Goal: Answer question/provide support

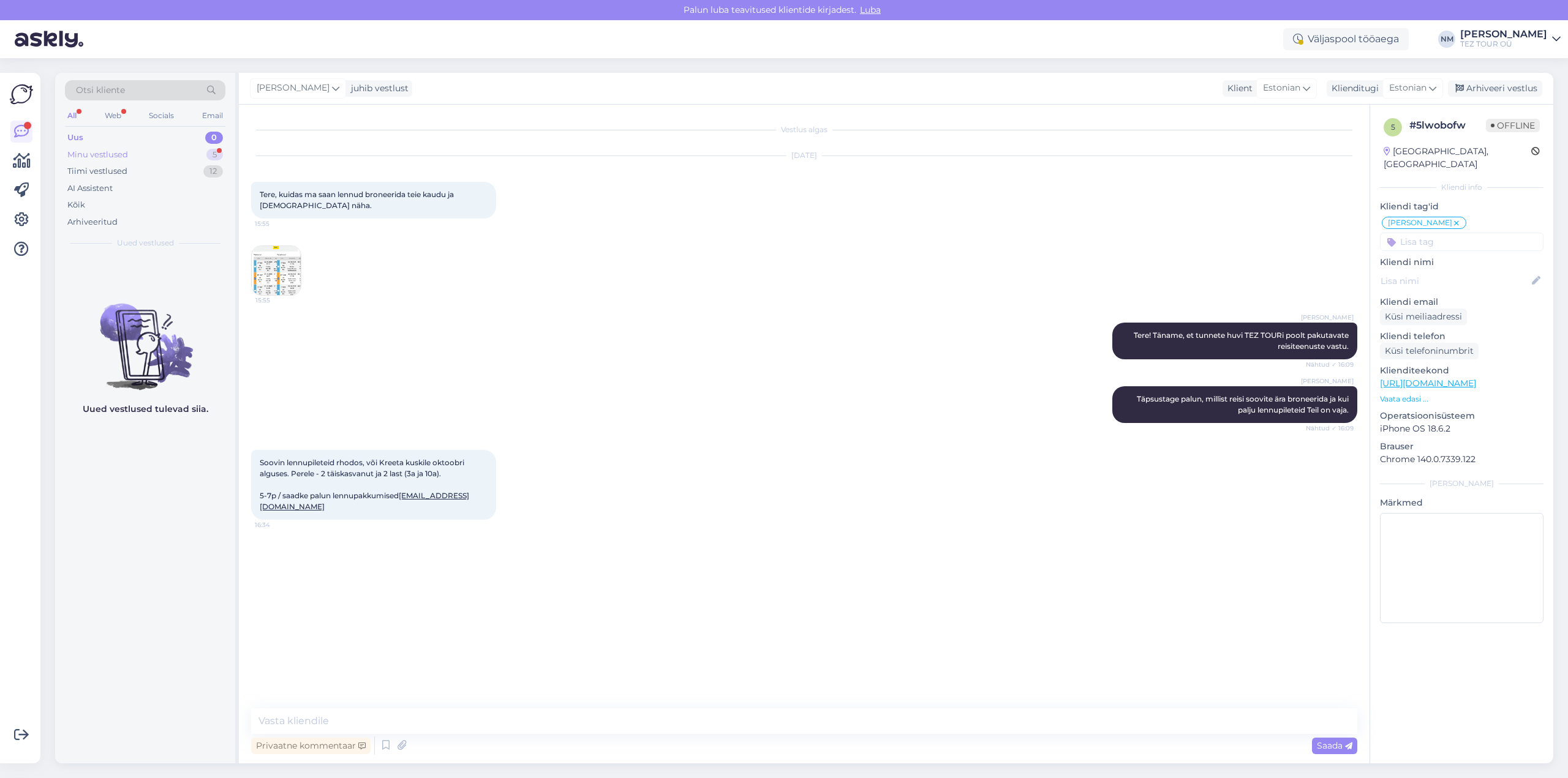
click at [215, 151] on div "5" at bounding box center [215, 155] width 16 height 12
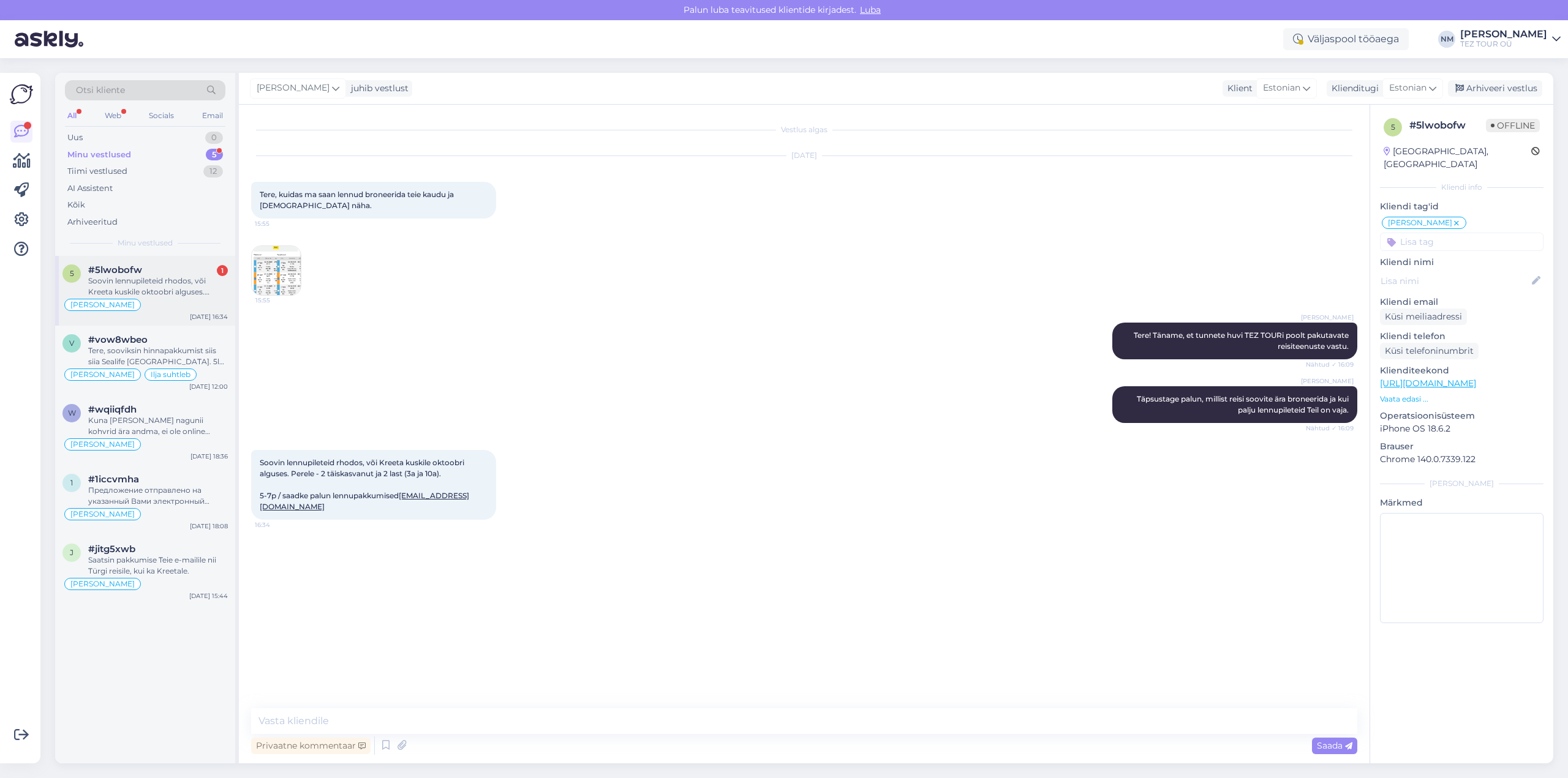
drag, startPoint x: 187, startPoint y: 276, endPoint x: 191, endPoint y: 283, distance: 8.1
click at [187, 276] on div "Soovin lennupileteid rhodos, või Kreeta kuskile oktoobri alguses. Perele - 2 tä…" at bounding box center [158, 286] width 140 height 22
click at [85, 221] on div "Arhiveeritud" at bounding box center [93, 222] width 50 height 12
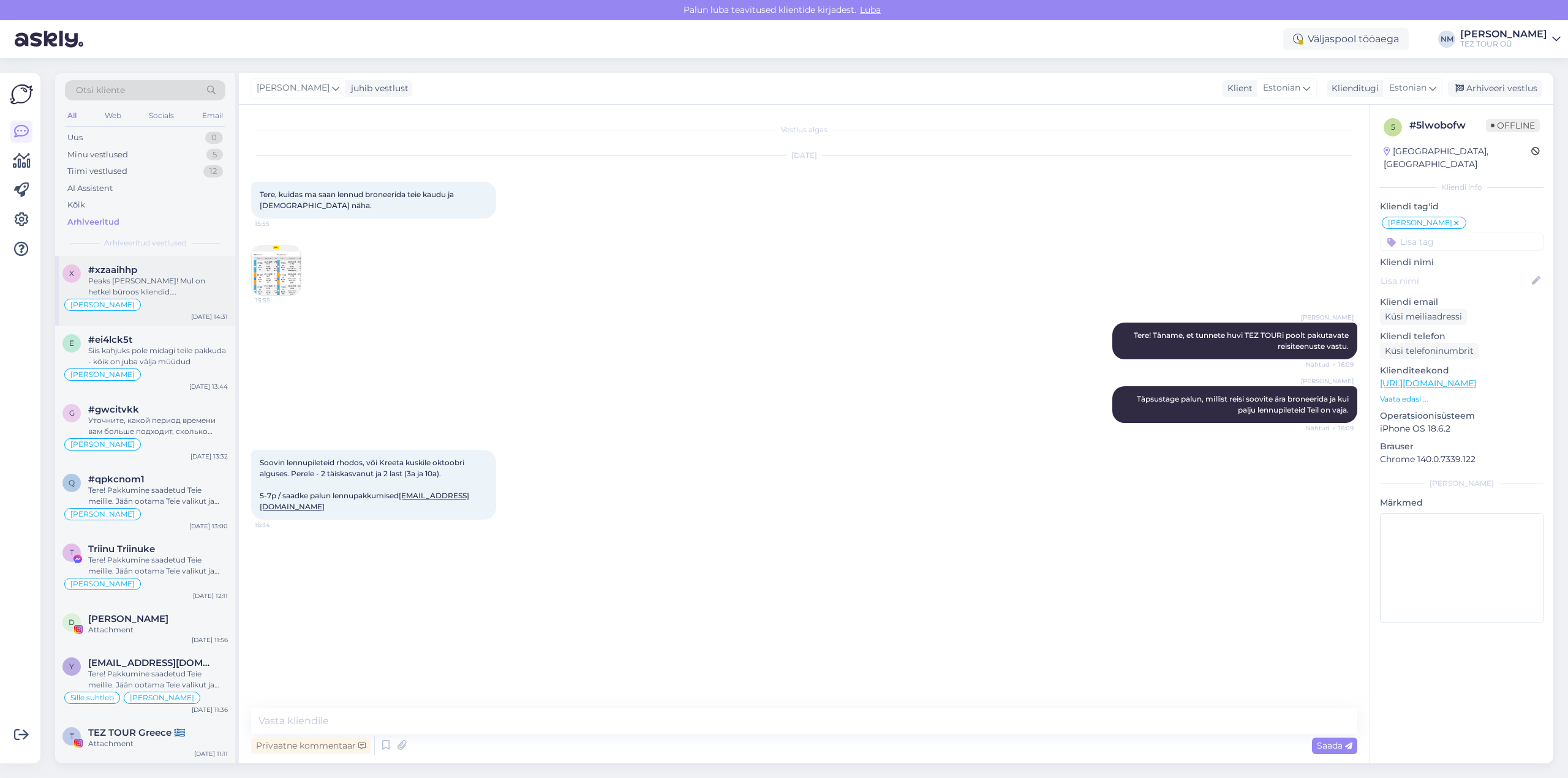
click at [180, 290] on div "Peaks [PERSON_NAME]! Mul on hetkel büroos kliendid. [PERSON_NAME] andke oma e-m…" at bounding box center [158, 286] width 140 height 22
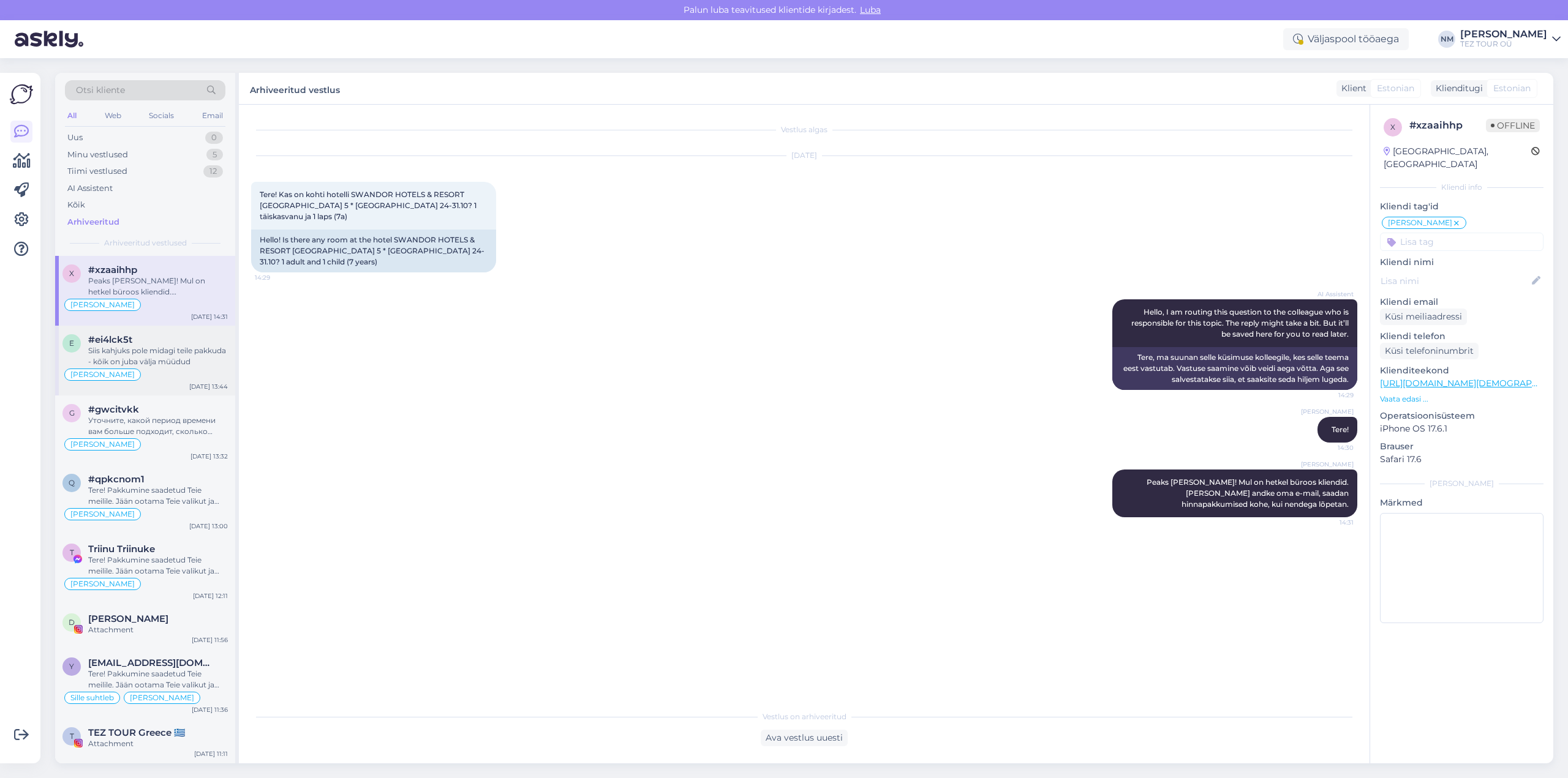
click at [175, 356] on div "Siis kahjuks pole midagi teile pakkuda - kõik on juba välja müüdud" at bounding box center [158, 356] width 140 height 22
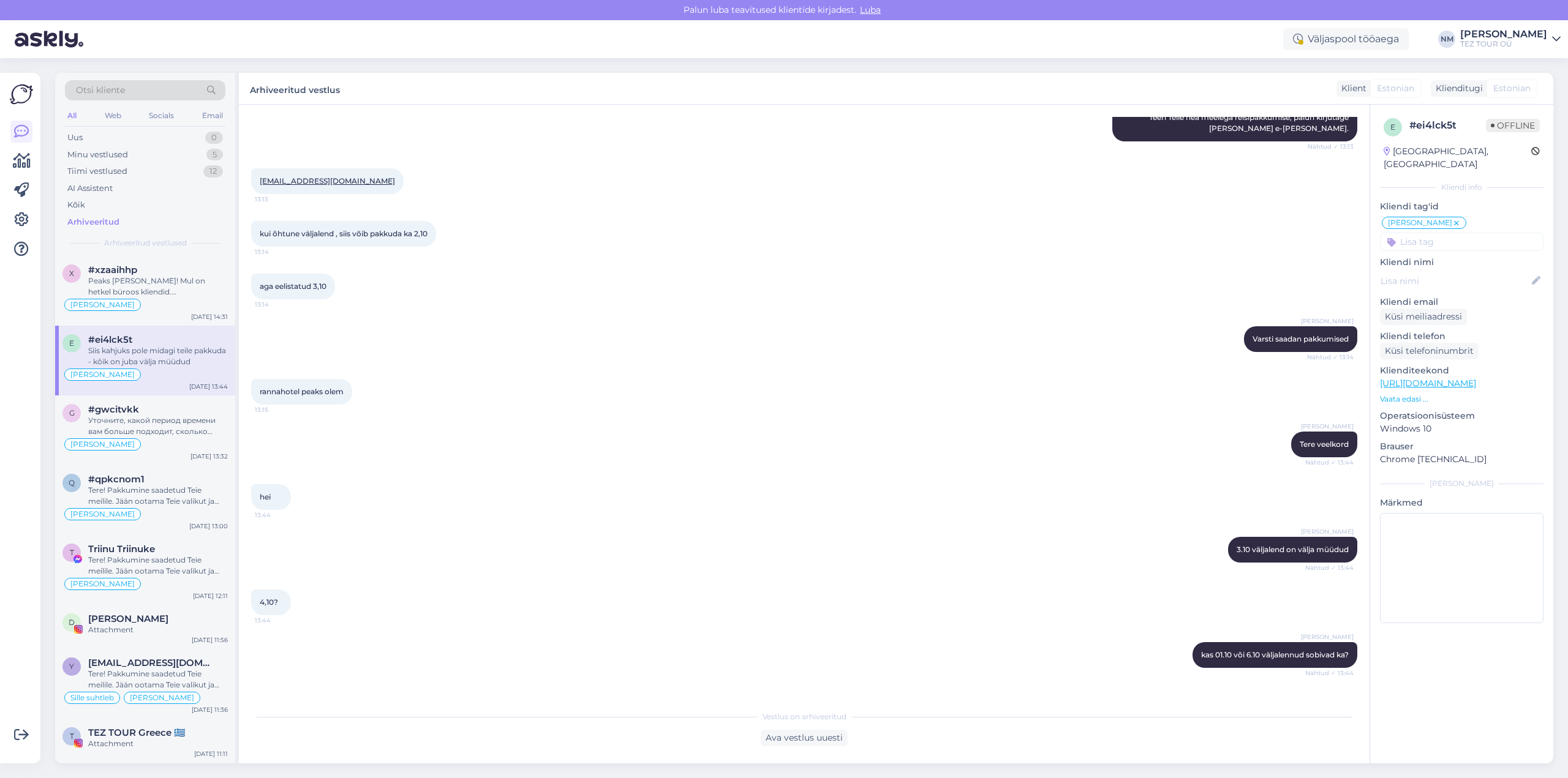
scroll to position [1743, 0]
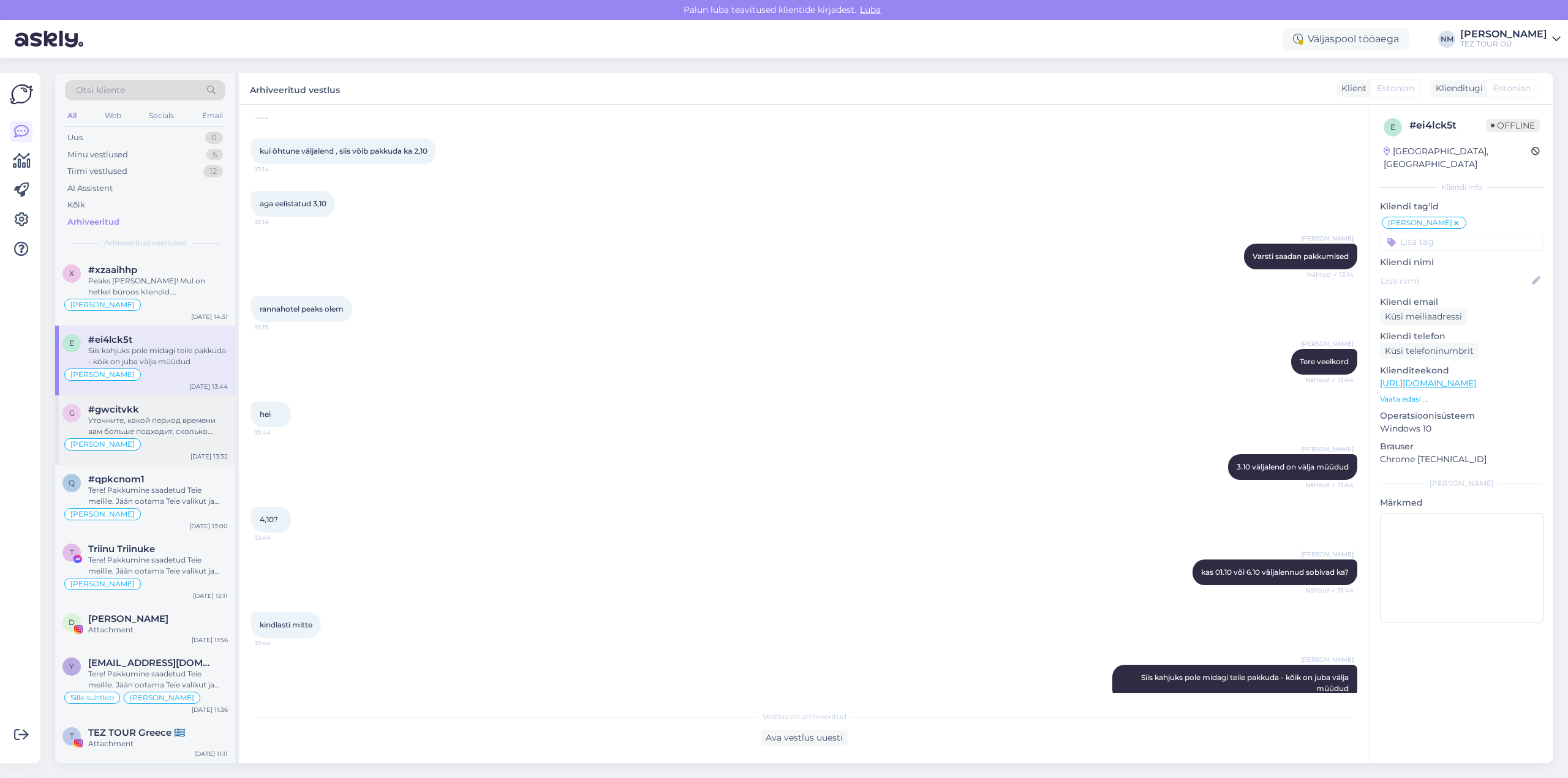
click at [156, 417] on div "Уточните, какой период времени вам больше подходит, сколько пассажиров приедет …" at bounding box center [158, 426] width 140 height 22
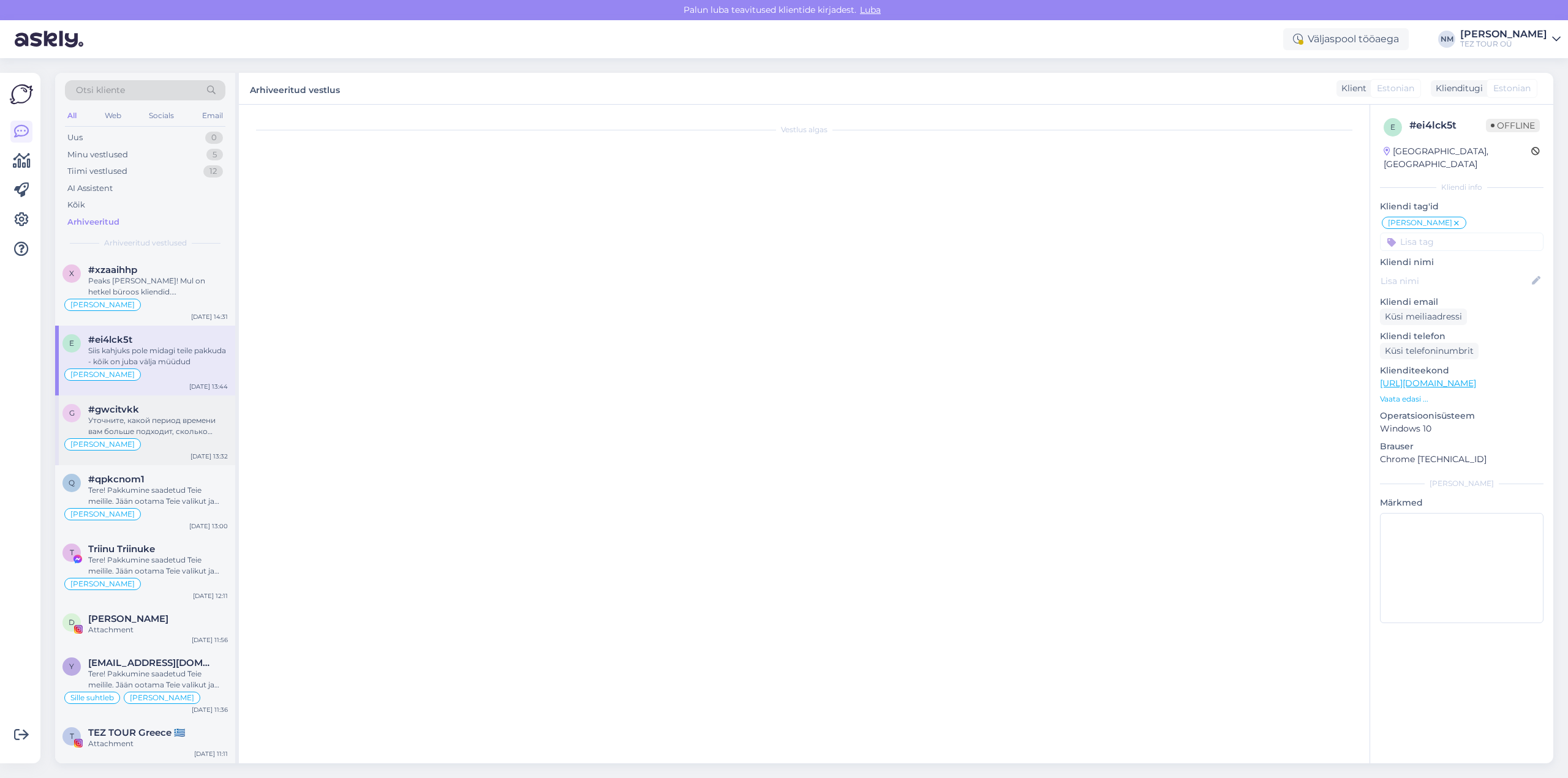
scroll to position [0, 0]
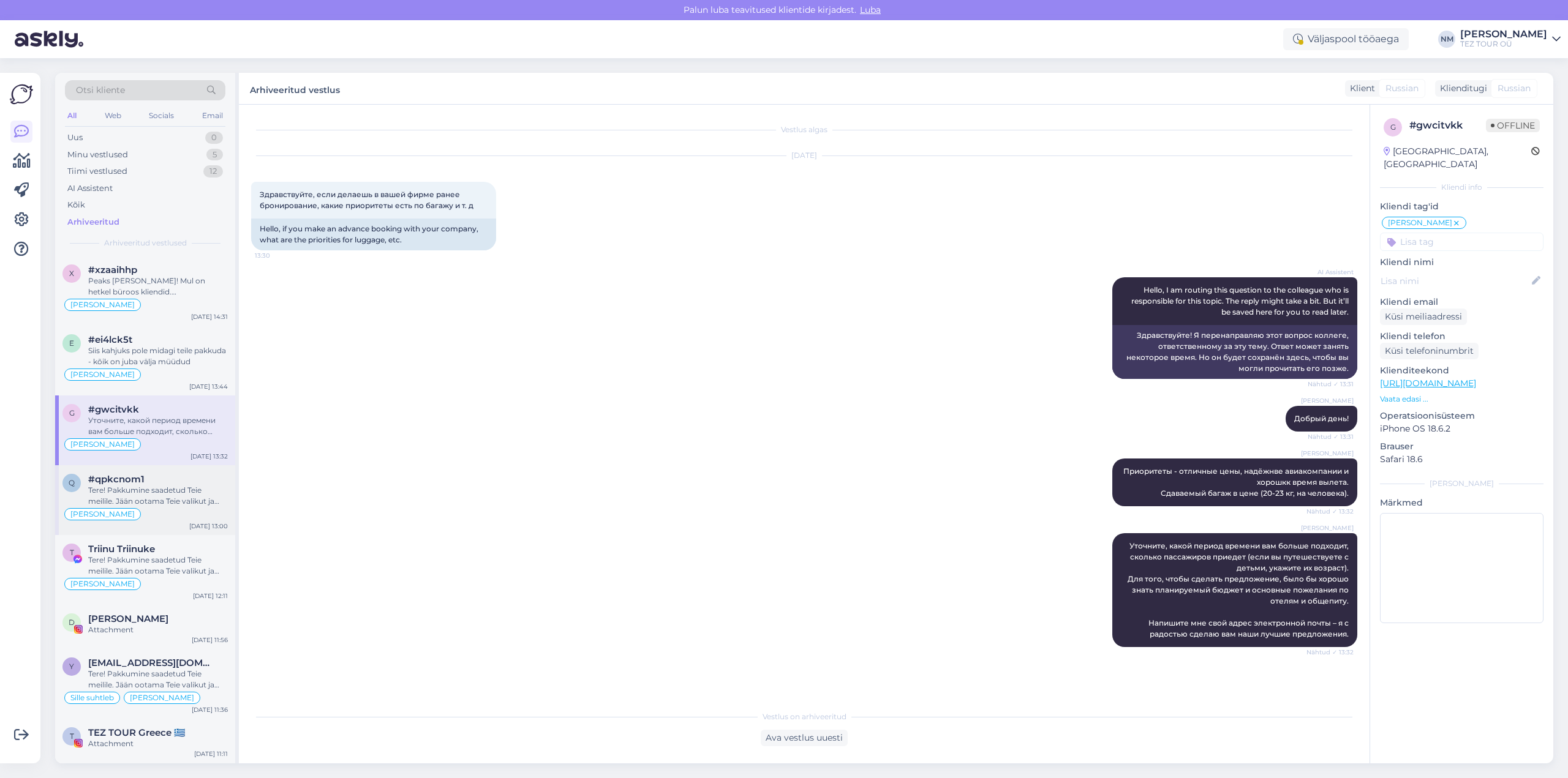
click at [176, 498] on div "Tere! Pakkumine saadetud Teie meilile. Jään ootama Teie valikut ja broneerimiss…" at bounding box center [158, 496] width 140 height 22
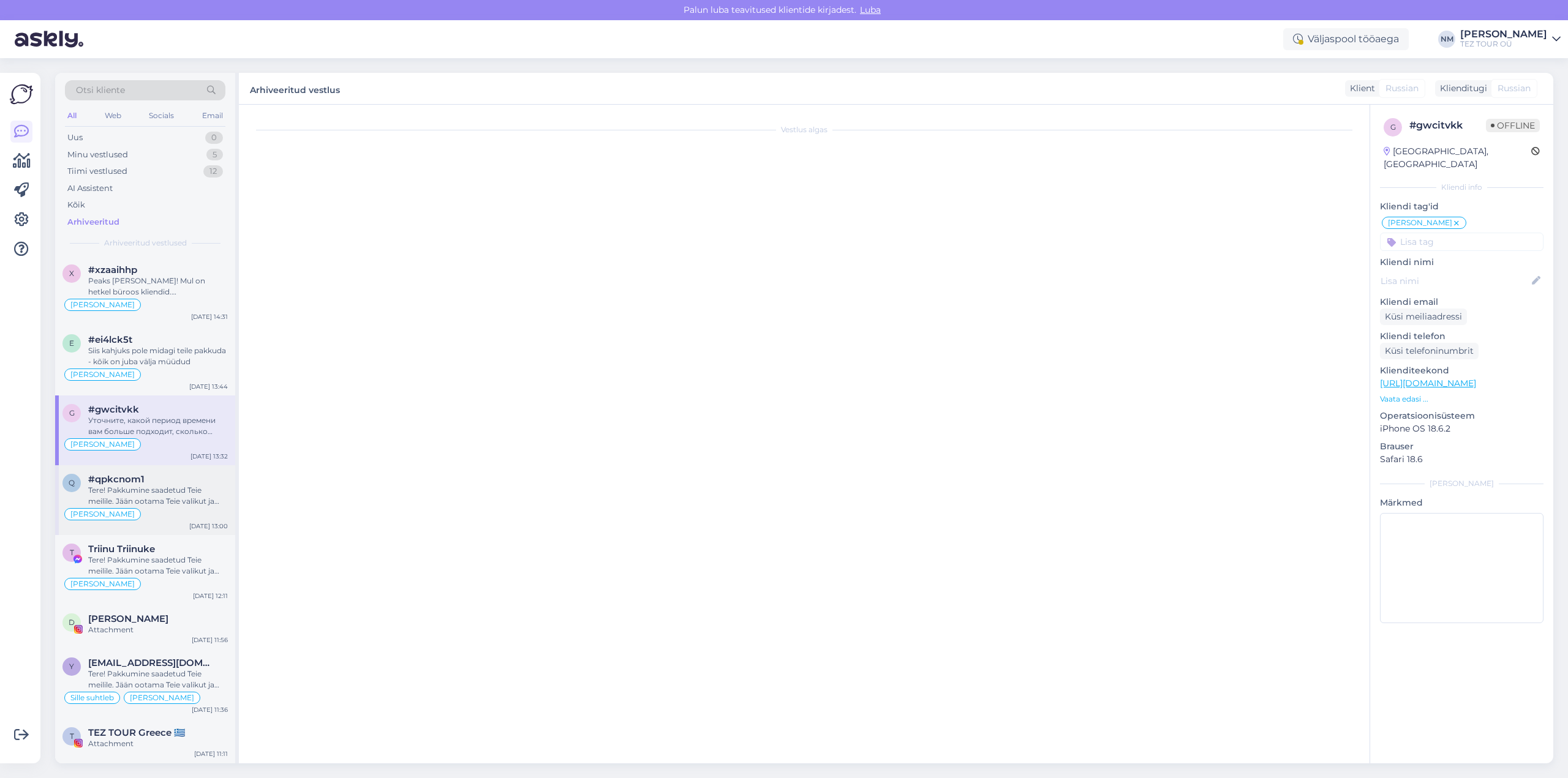
scroll to position [171, 0]
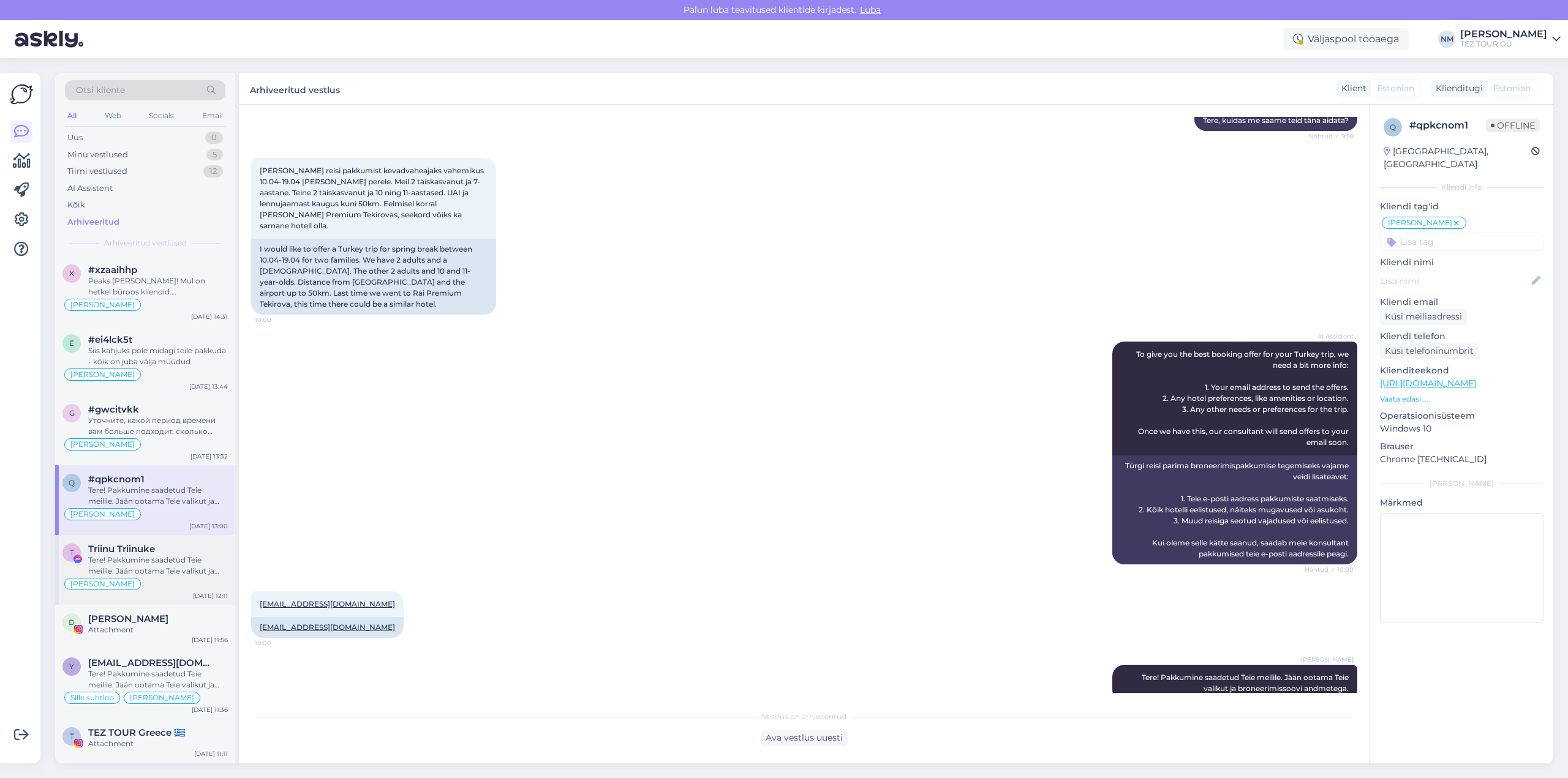
click at [179, 563] on div "Tere! Pakkumine saadetud Teie meilile. Jään ootama Teie valikut ja broneerimiss…" at bounding box center [158, 565] width 140 height 22
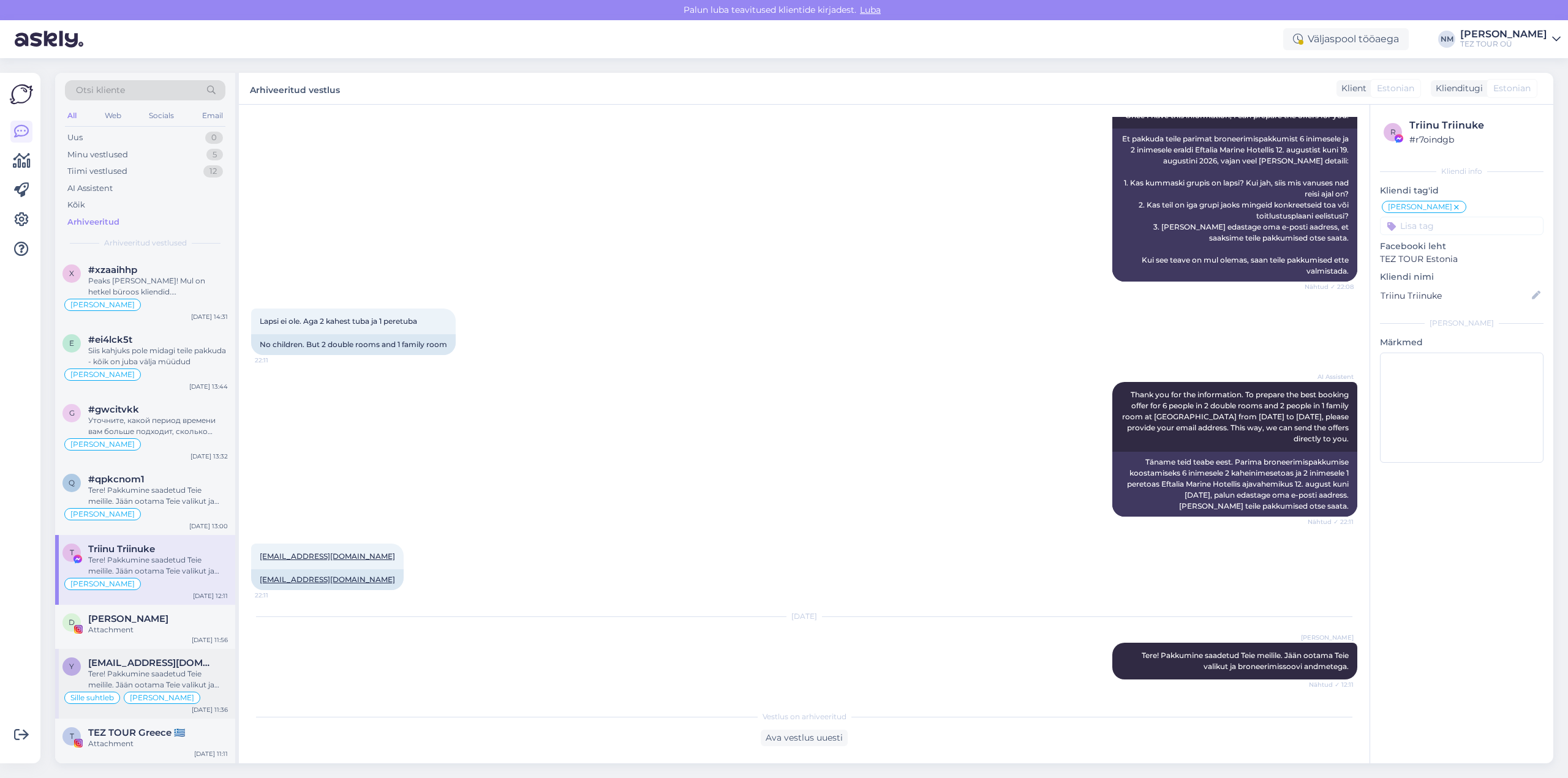
click at [156, 673] on div "Tere! Pakkumine saadetud Teie meilile. Jään ootama Teie valikut ja broneerimiss…" at bounding box center [158, 680] width 140 height 22
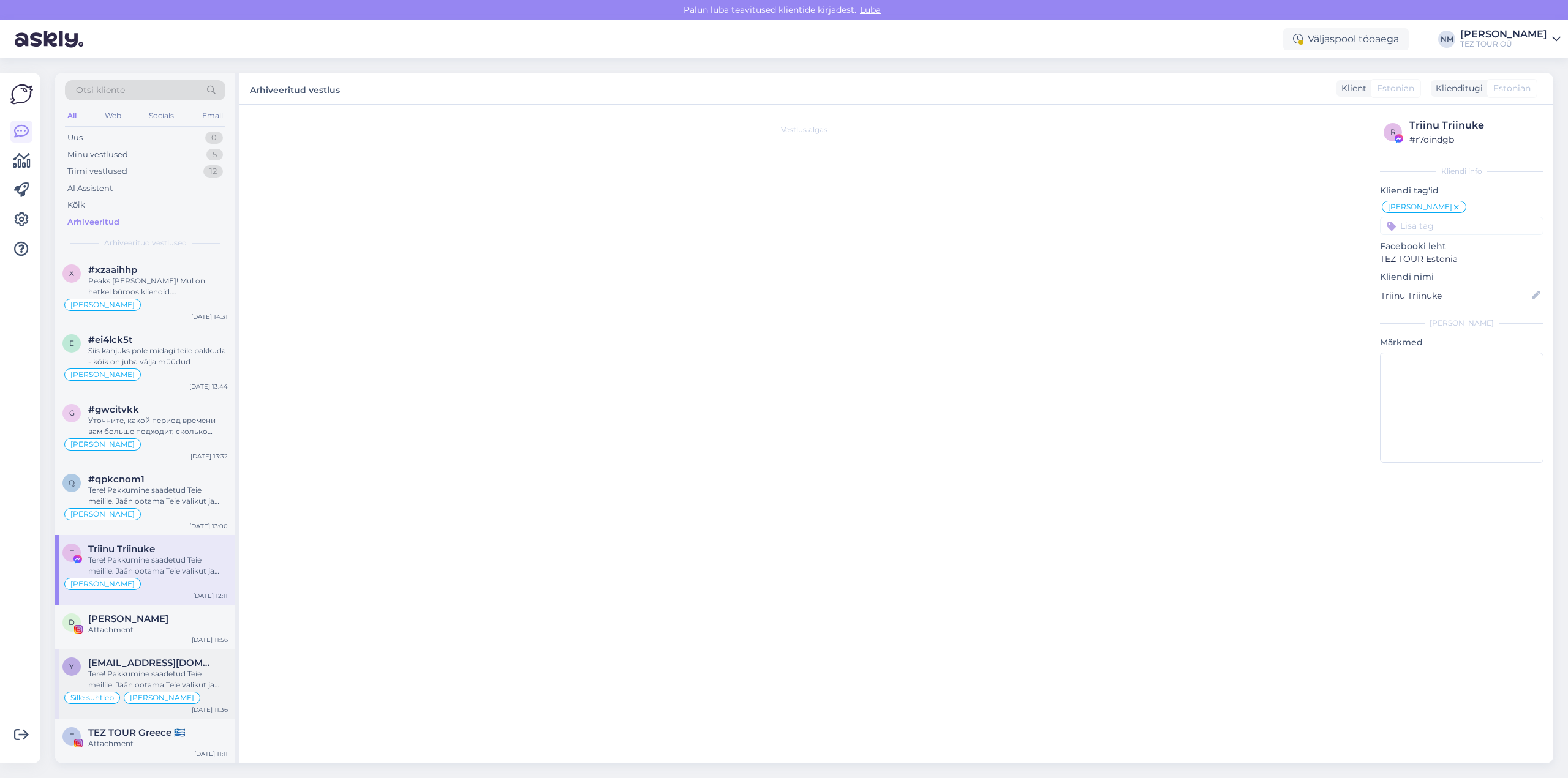
scroll to position [1176, 0]
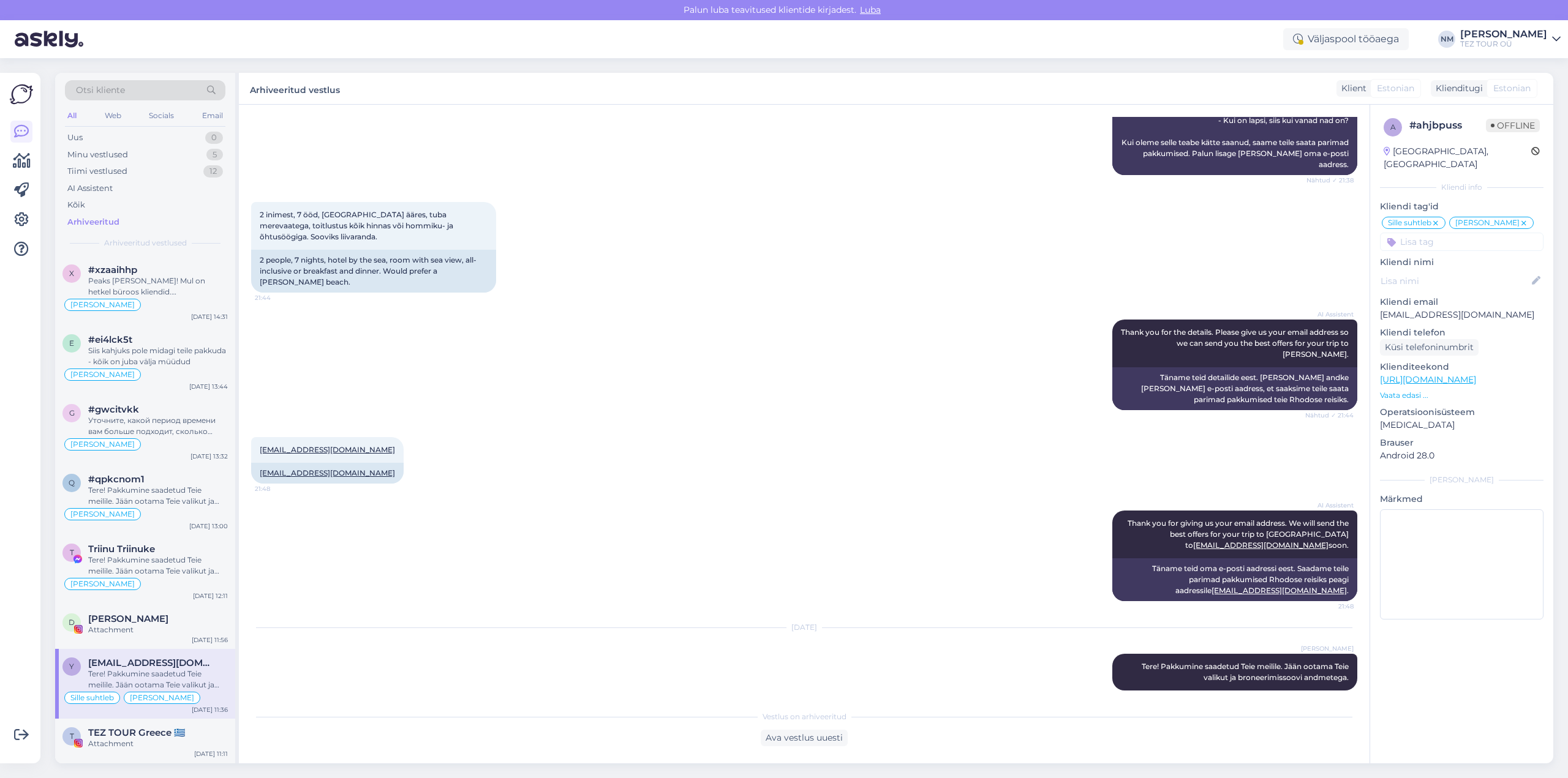
click at [155, 673] on div "Tere! Pakkumine saadetud Teie meilile. Jään ootama Teie valikut ja broneerimiss…" at bounding box center [158, 680] width 140 height 22
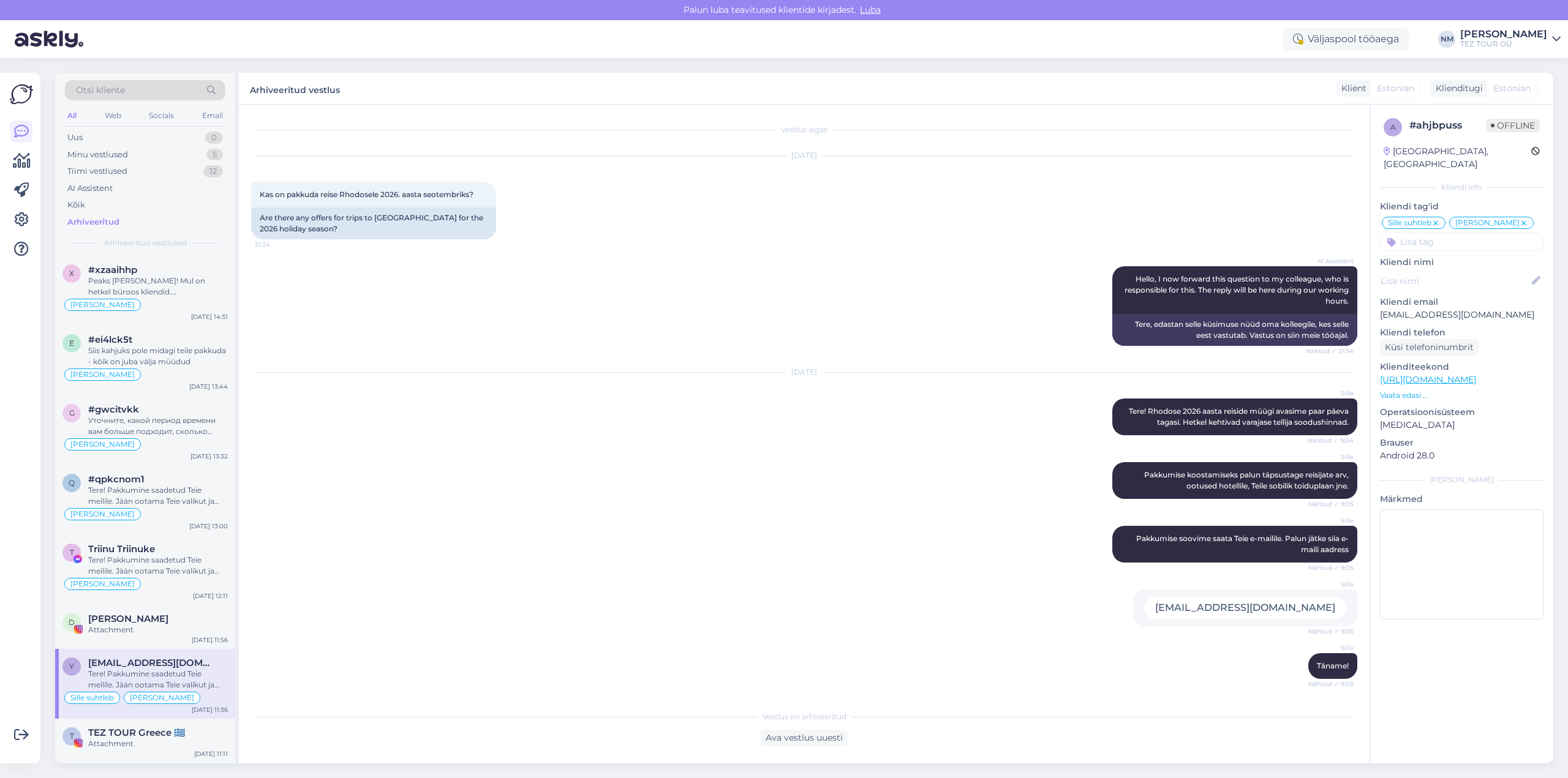
click at [155, 673] on div "Tere! Pakkumine saadetud Teie meilile. Jään ootama Teie valikut ja broneerimiss…" at bounding box center [158, 680] width 140 height 22
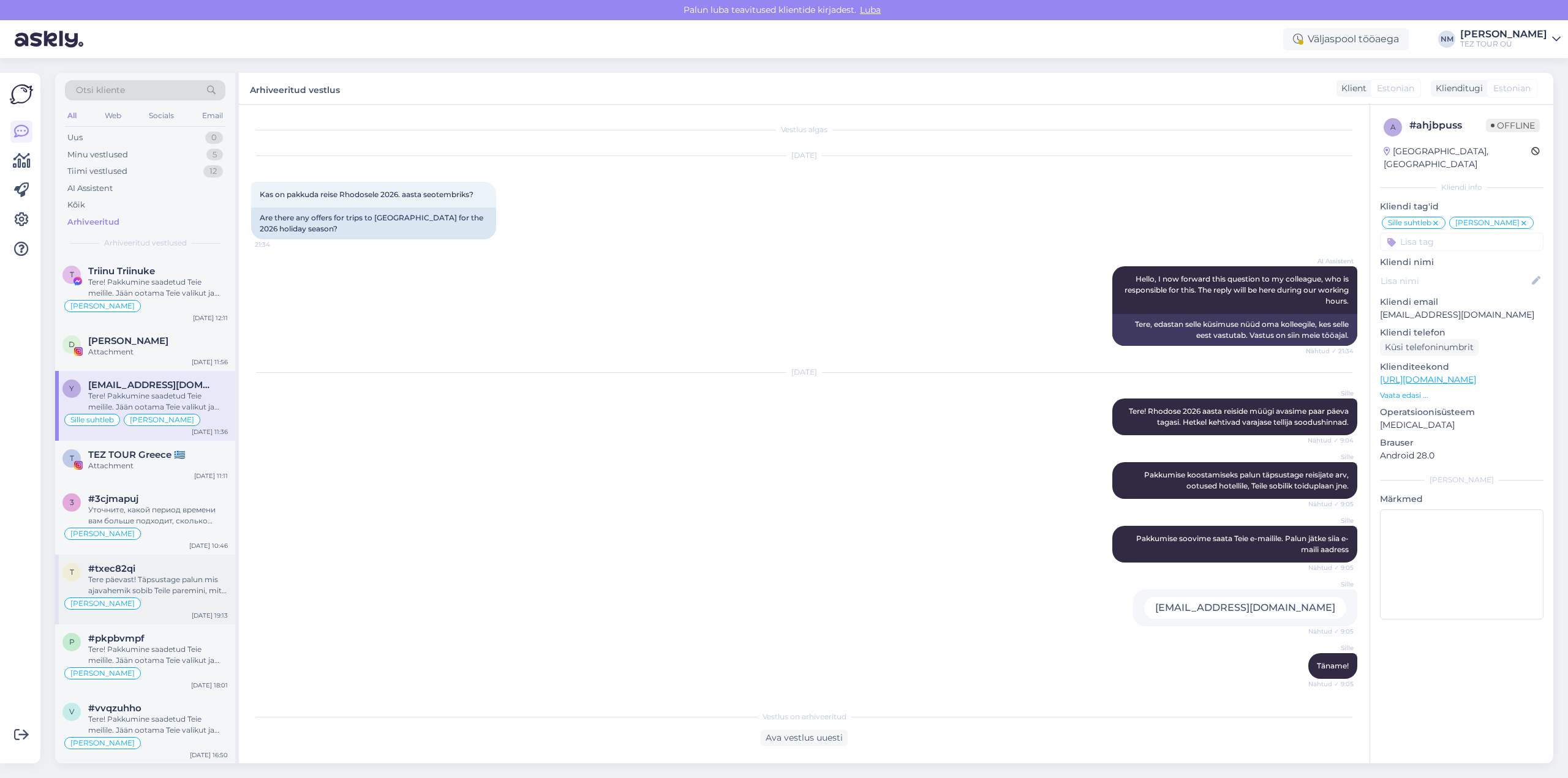
scroll to position [306, 0]
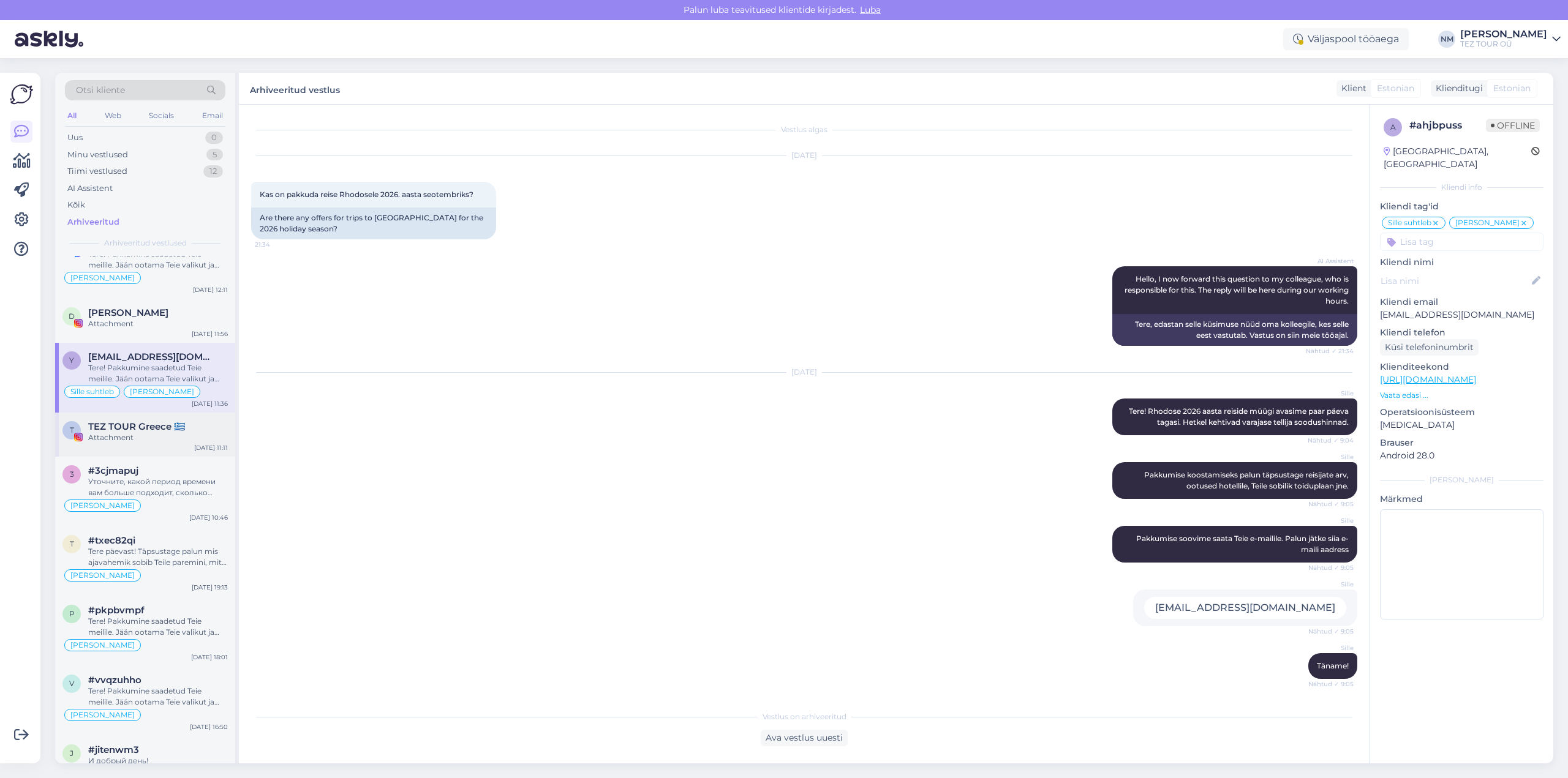
click at [170, 436] on div "Attachment" at bounding box center [158, 437] width 140 height 11
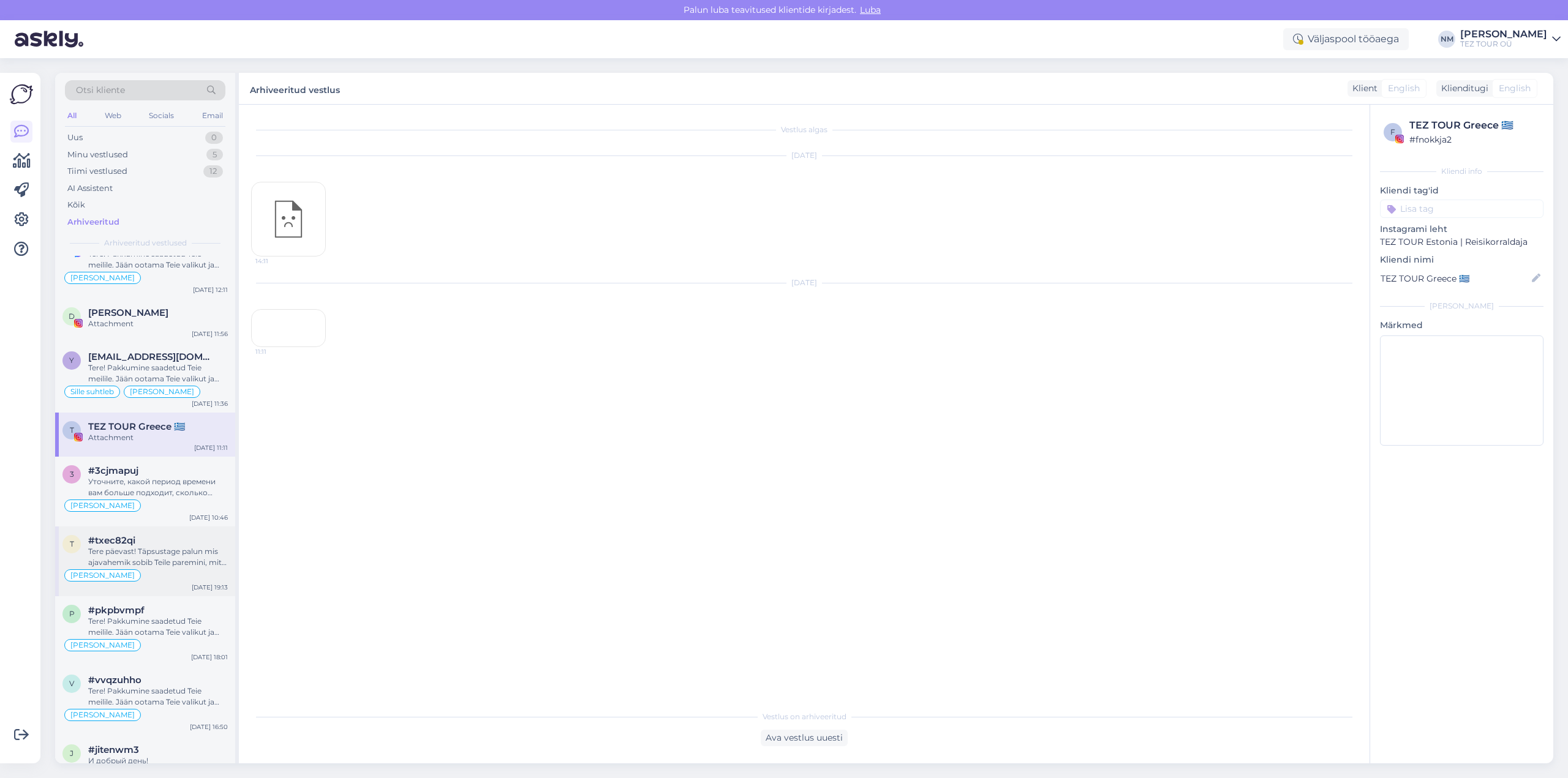
click at [175, 562] on div "Tere päevast! Täpsustage palun mis ajavahemik sobib Teile paremini, mitu reisij…" at bounding box center [158, 557] width 140 height 22
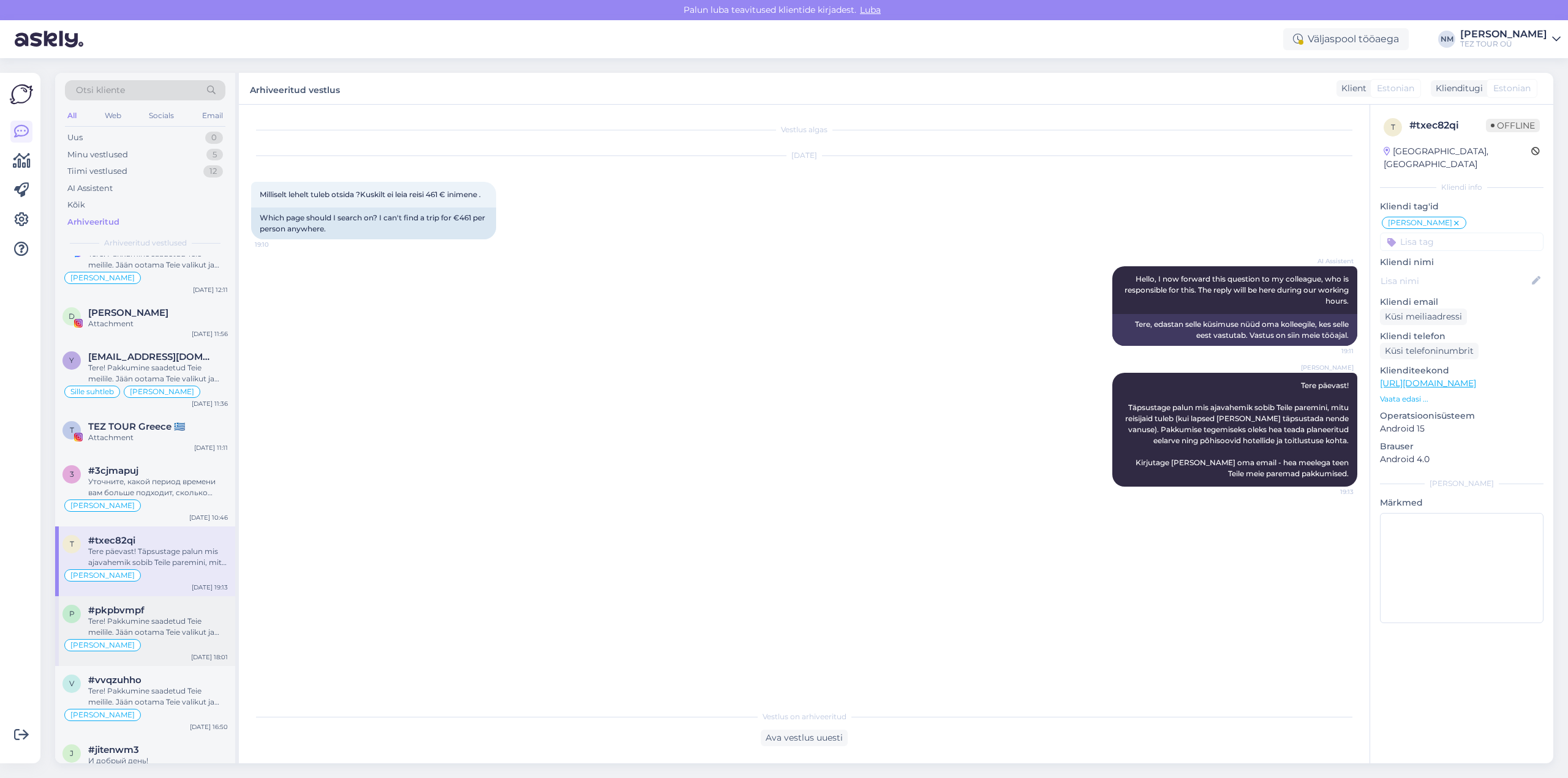
click at [189, 626] on div "Tere! Pakkumine saadetud Teie meilile. Jään ootama Teie valikut ja broneerimiss…" at bounding box center [158, 627] width 140 height 22
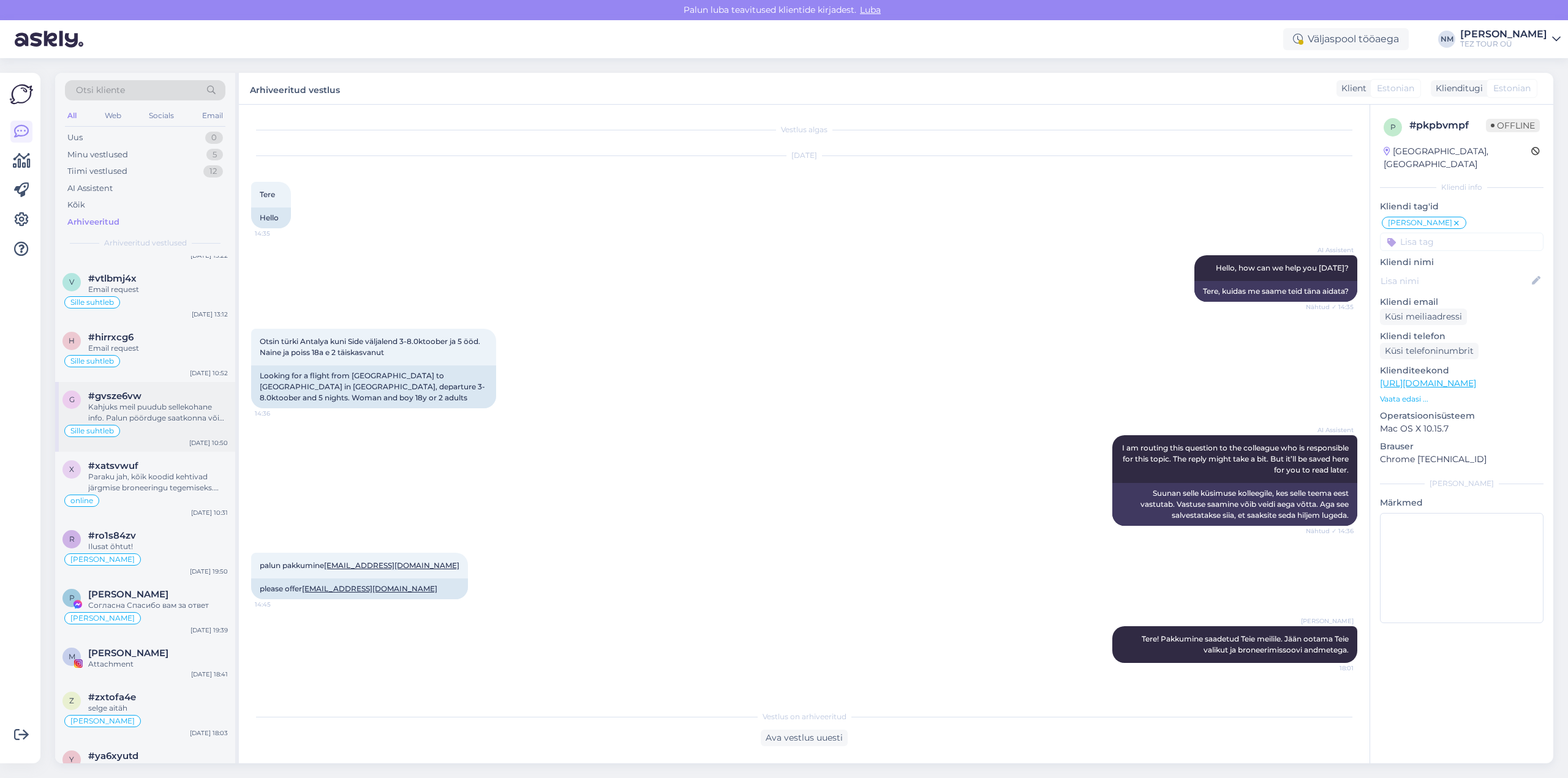
scroll to position [1837, 0]
click at [156, 542] on div "Ilusat õhtut!" at bounding box center [158, 545] width 140 height 11
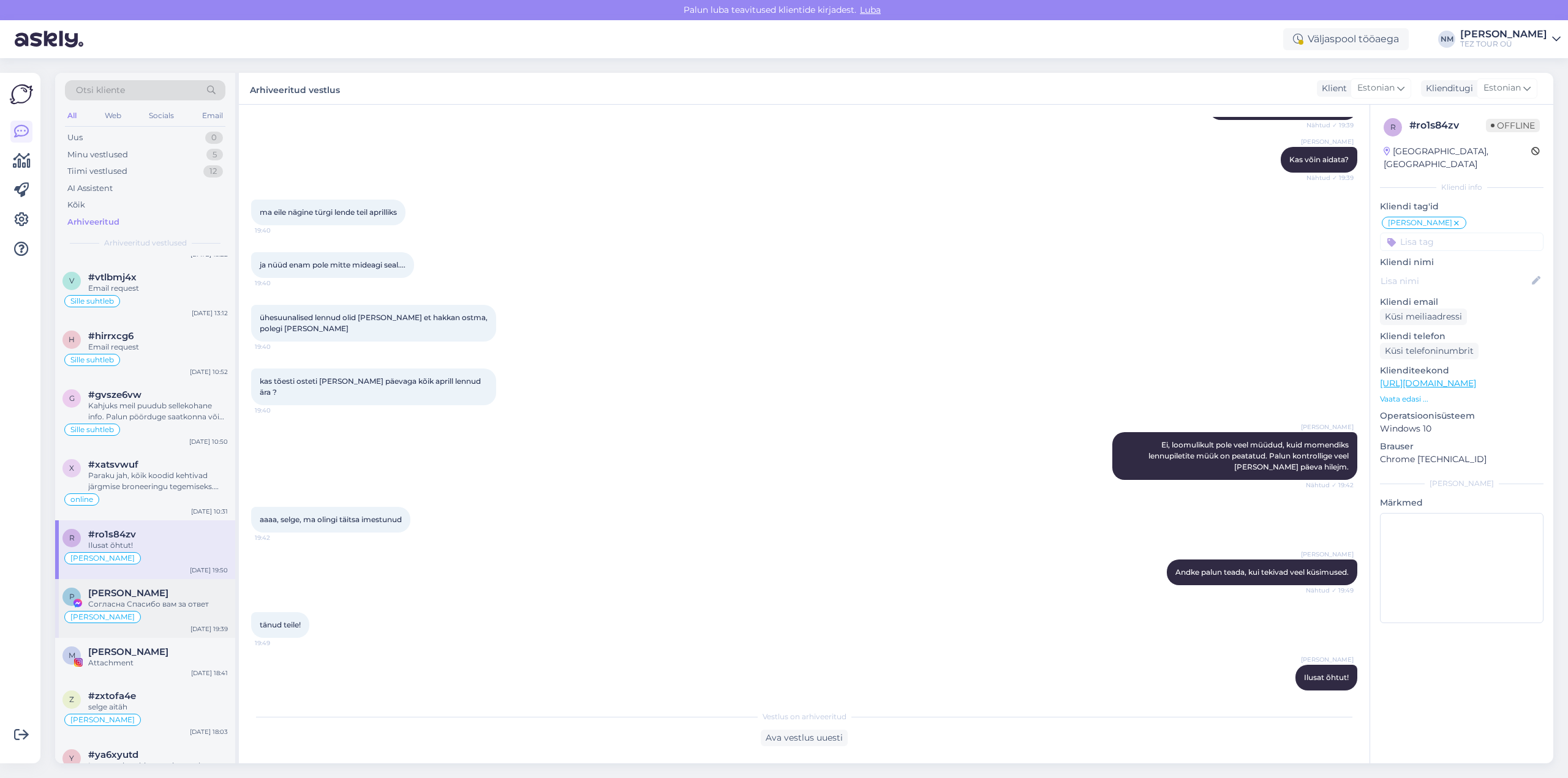
click at [185, 603] on div "Согласна Спасибо вам за ответ" at bounding box center [158, 604] width 140 height 11
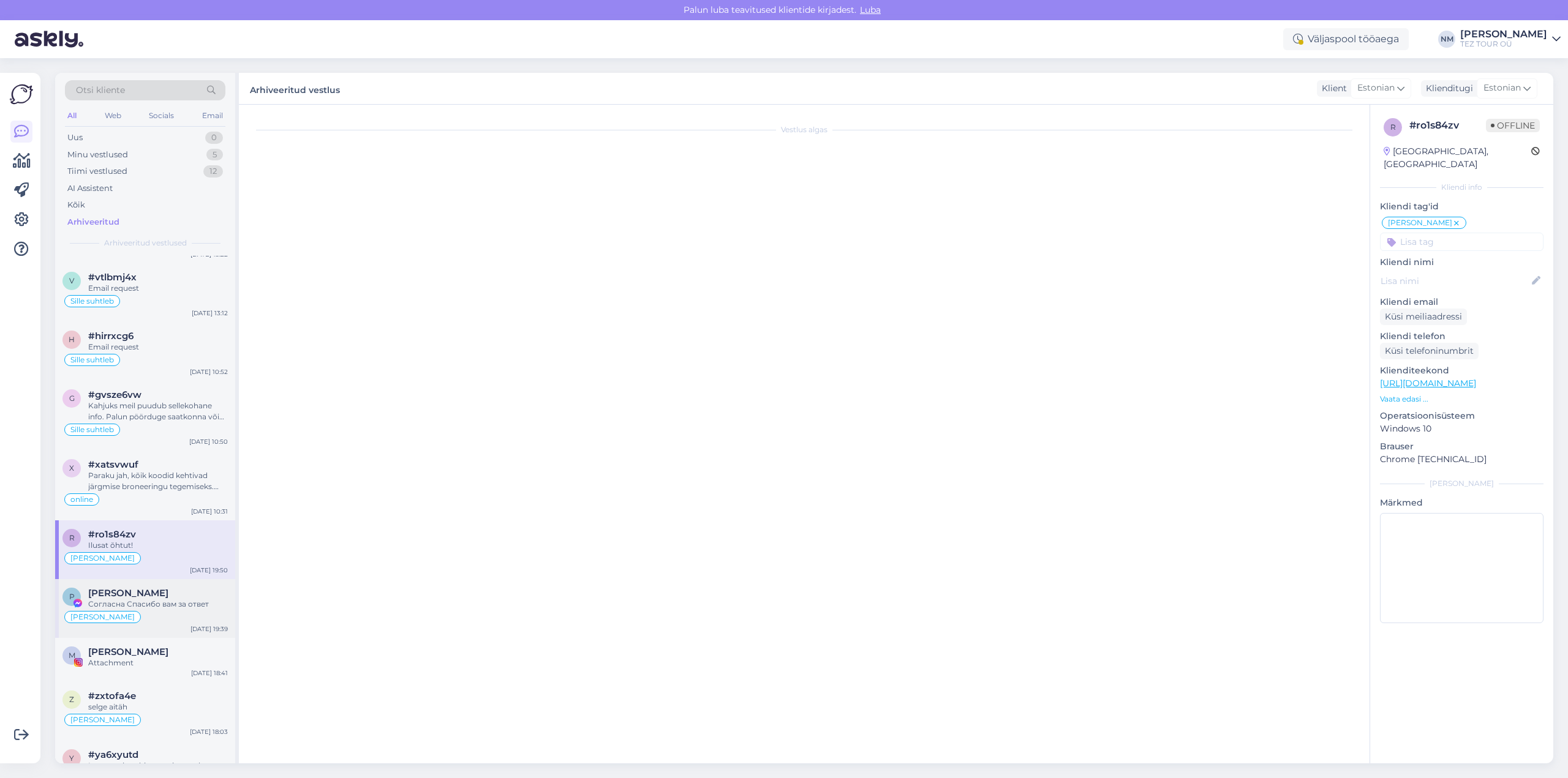
scroll to position [115, 0]
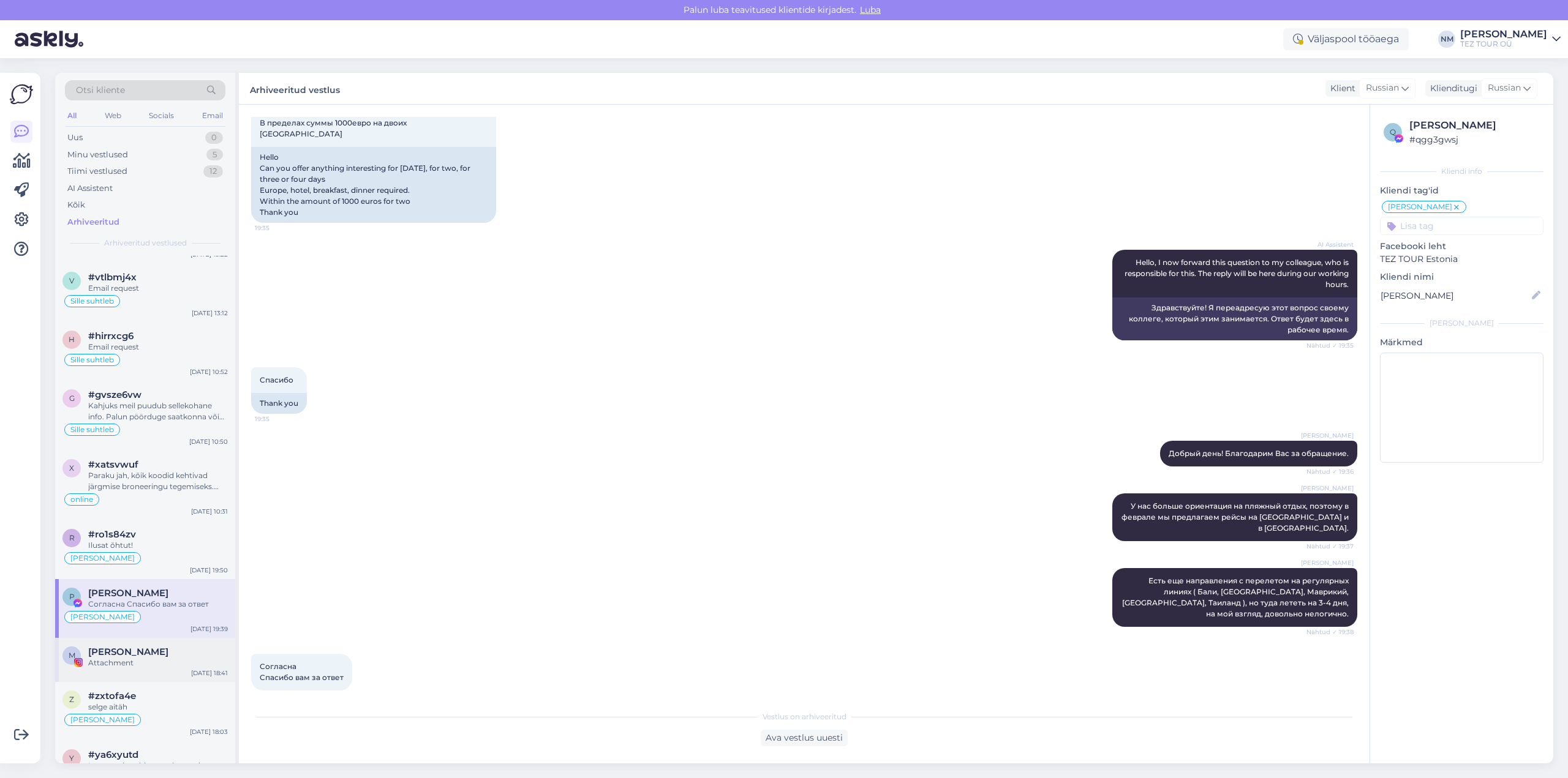
click at [189, 650] on div "[PERSON_NAME]" at bounding box center [158, 652] width 140 height 11
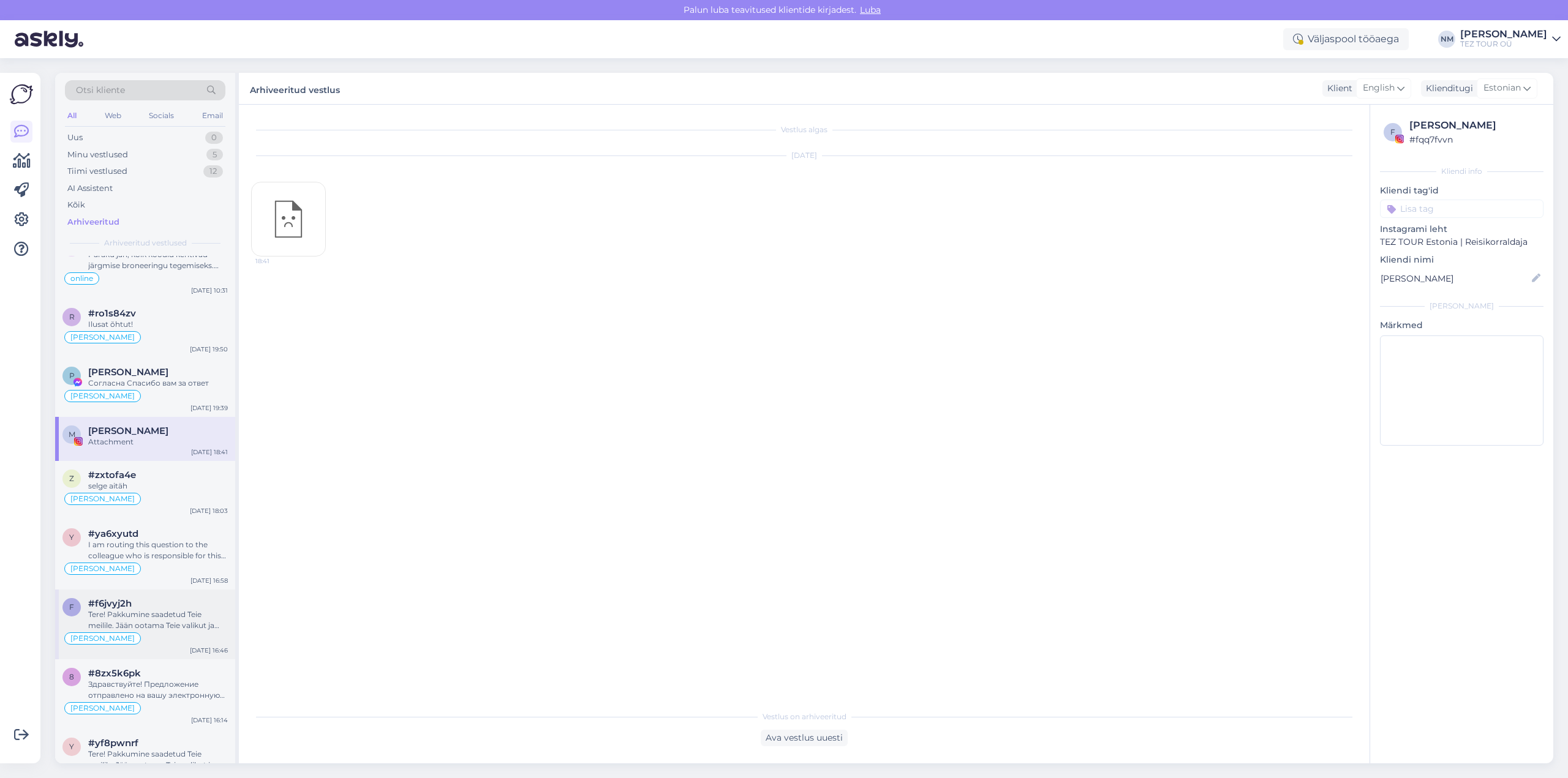
scroll to position [2082, 0]
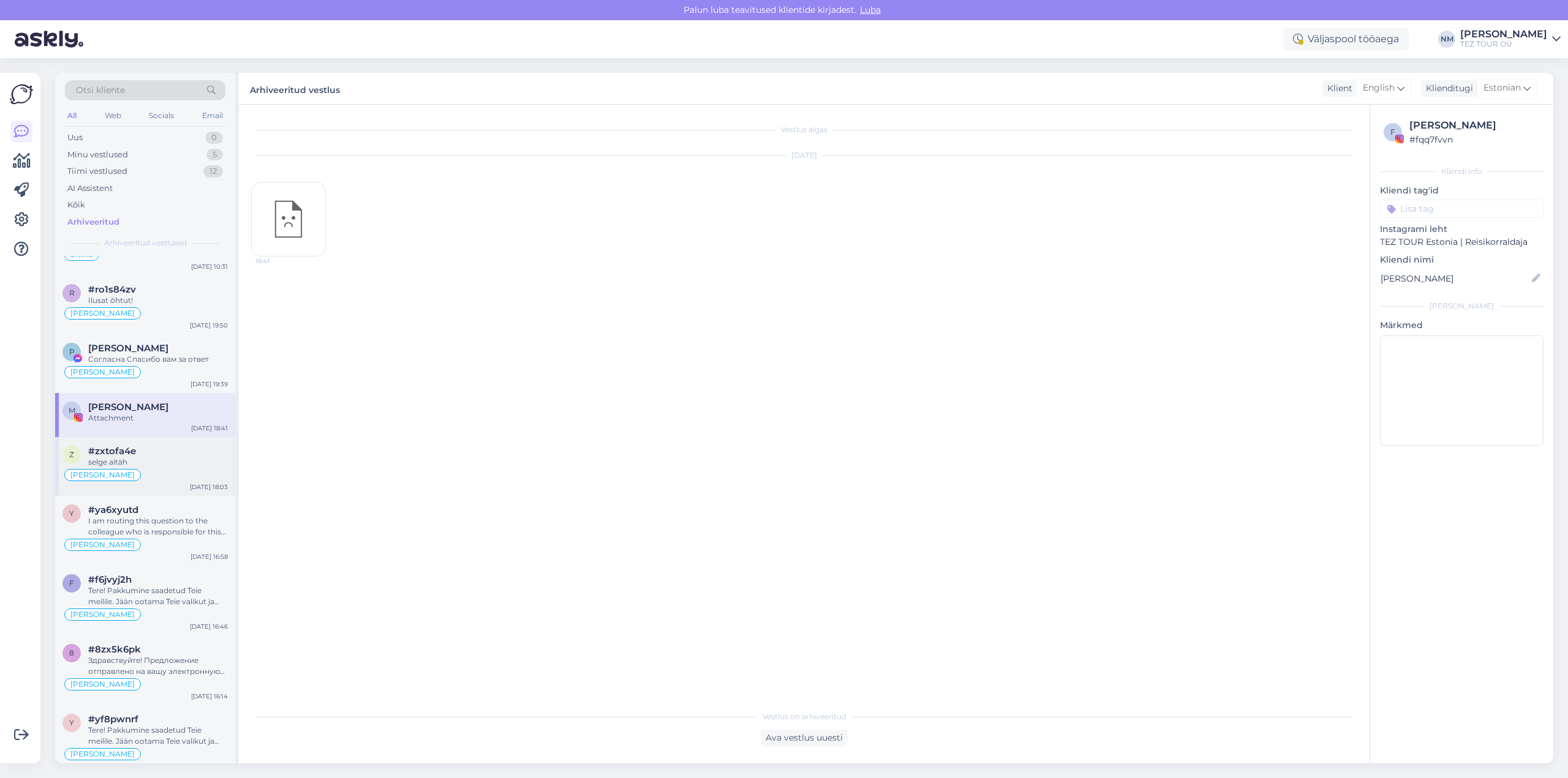
click at [191, 459] on div "selge aitäh" at bounding box center [158, 462] width 140 height 11
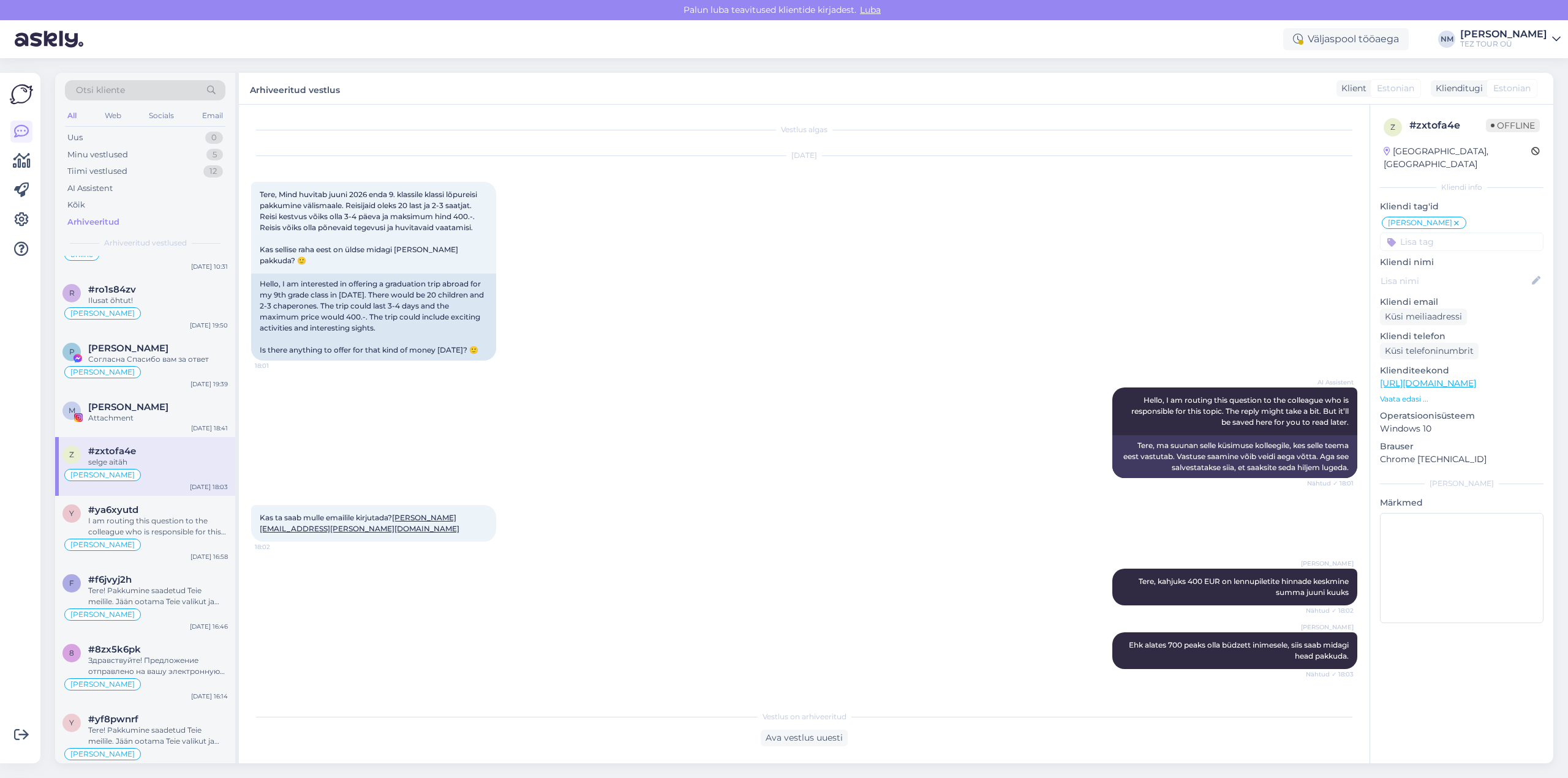
scroll to position [31, 0]
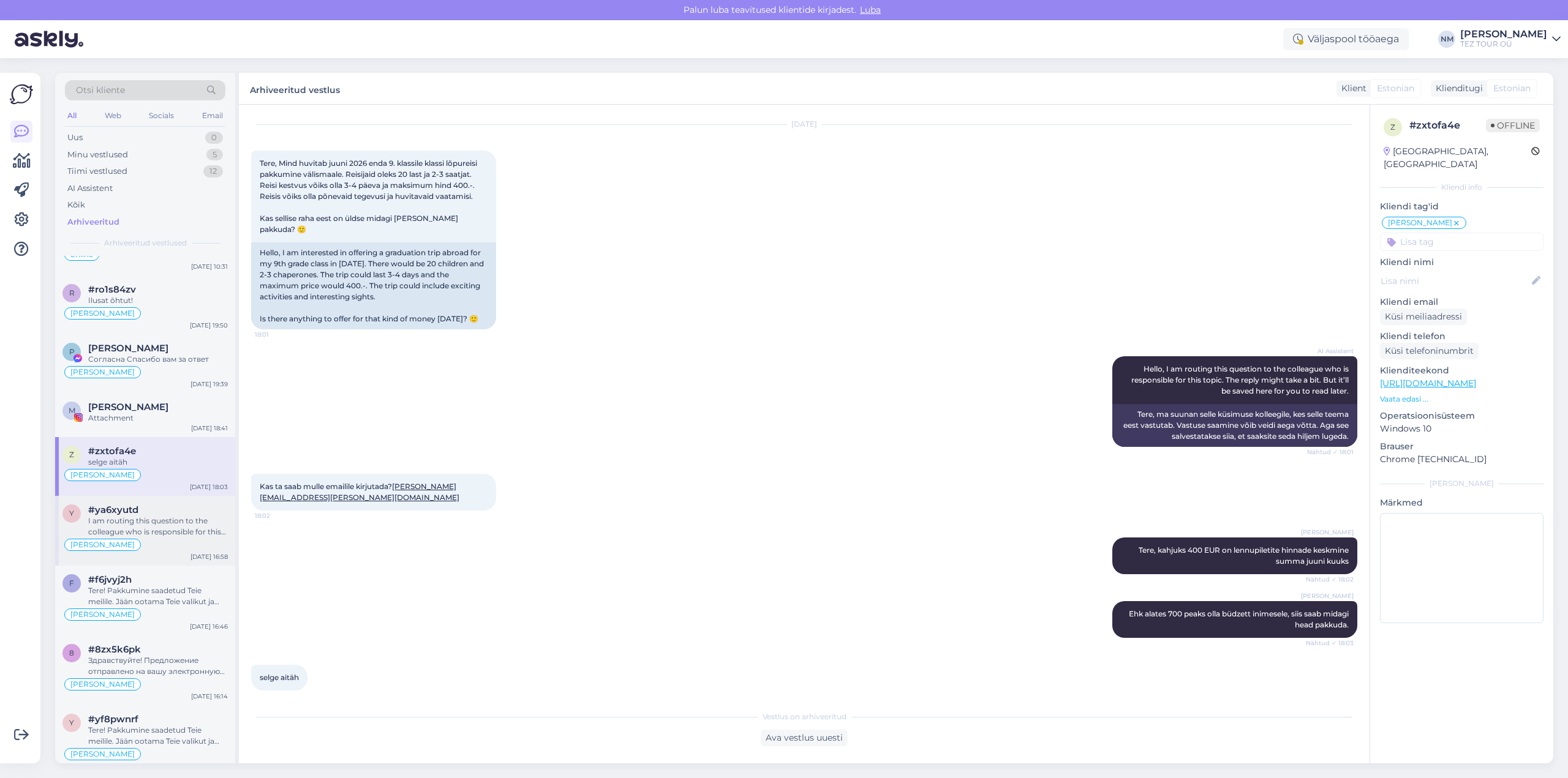
click at [179, 526] on div "I am routing this question to the colleague who is responsible for this topic. …" at bounding box center [158, 526] width 140 height 22
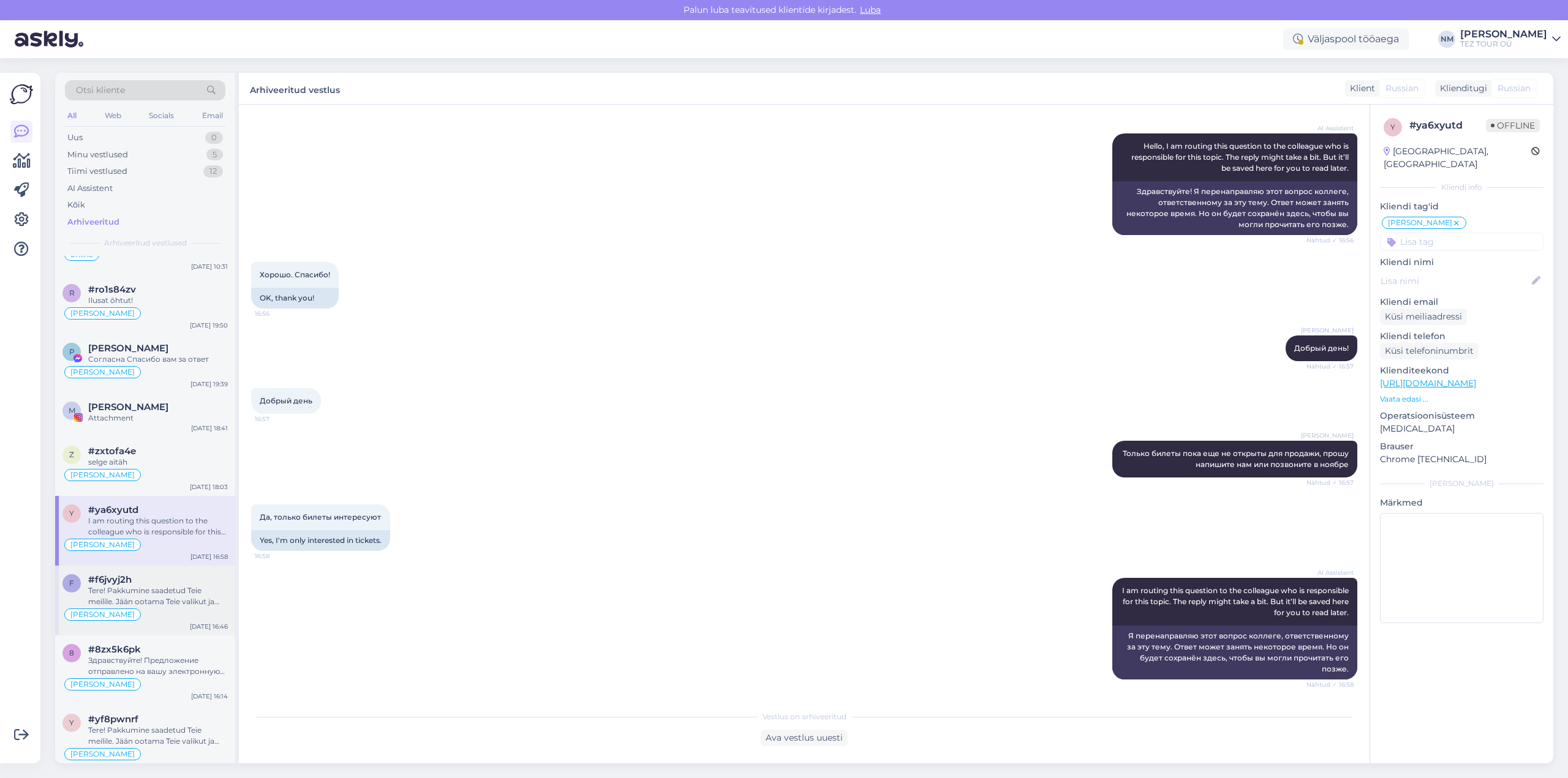
click at [182, 599] on div "Tere! Pakkumine saadetud Teie meilile. Jään ootama Teie valikut ja broneerimiss…" at bounding box center [158, 596] width 140 height 22
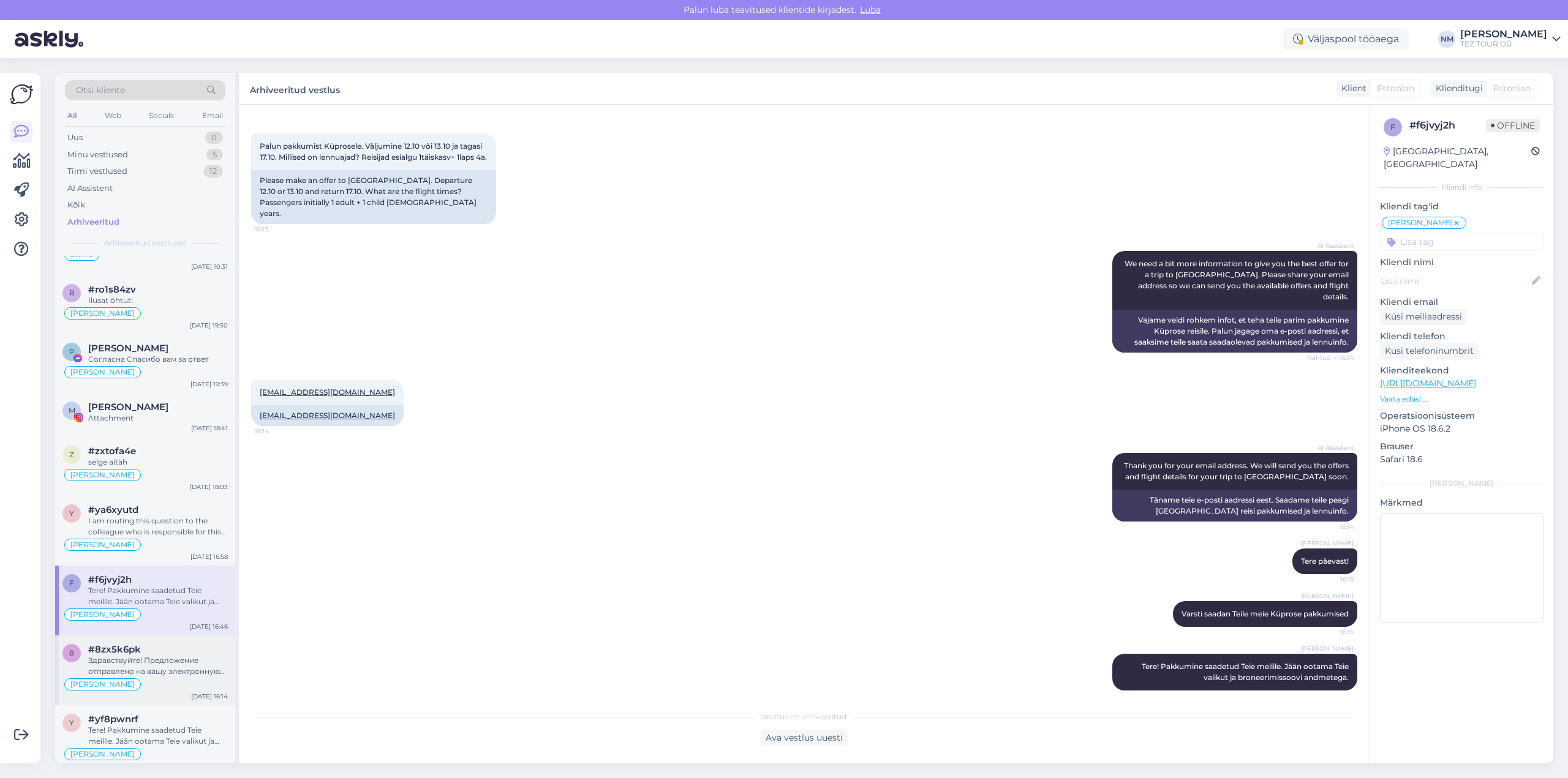
click at [185, 661] on div "Здравствуйте! Предложение отправлено на вашу электронную почту. Я жду вашего вы…" at bounding box center [158, 666] width 140 height 22
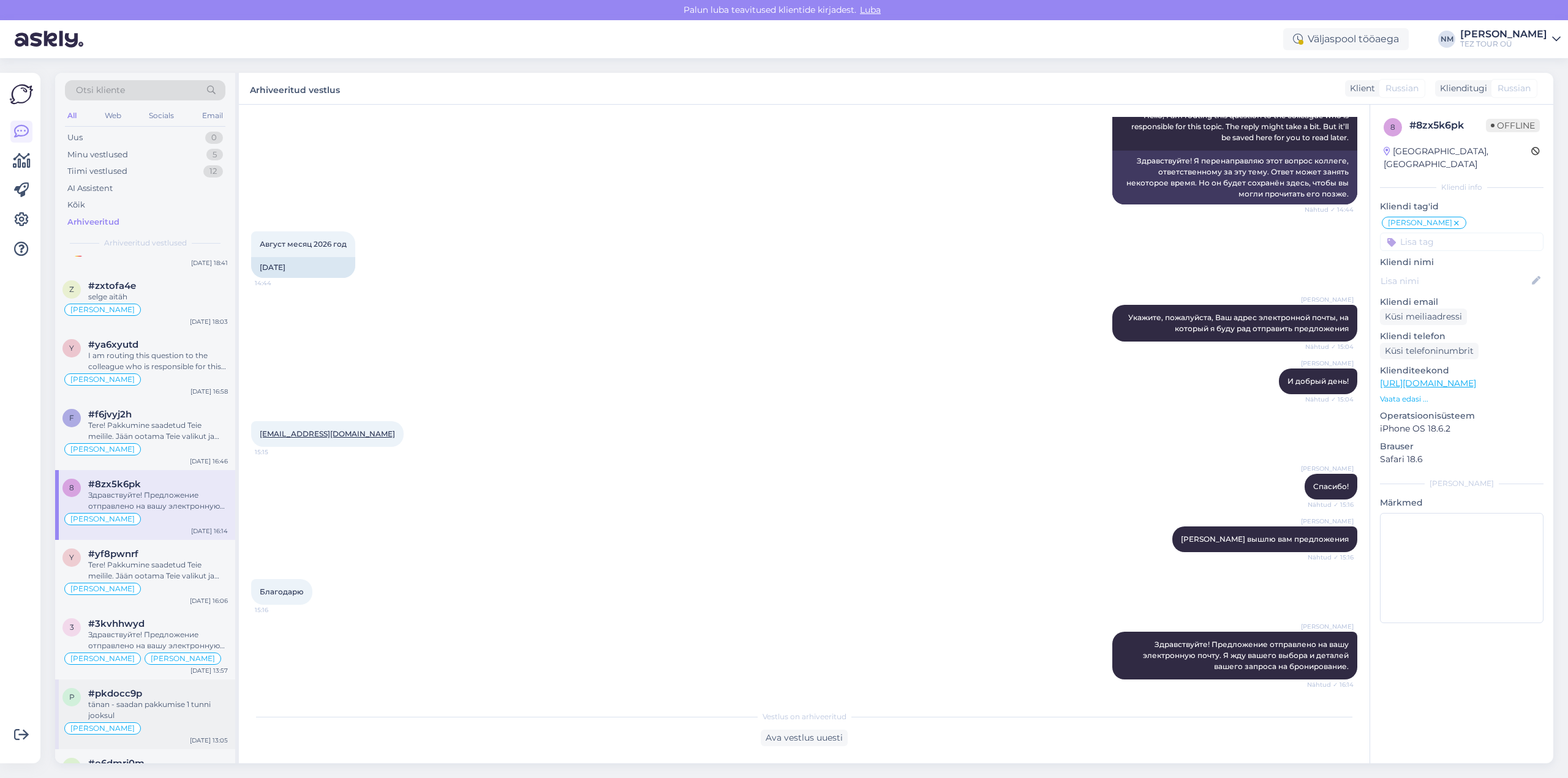
scroll to position [2326, 0]
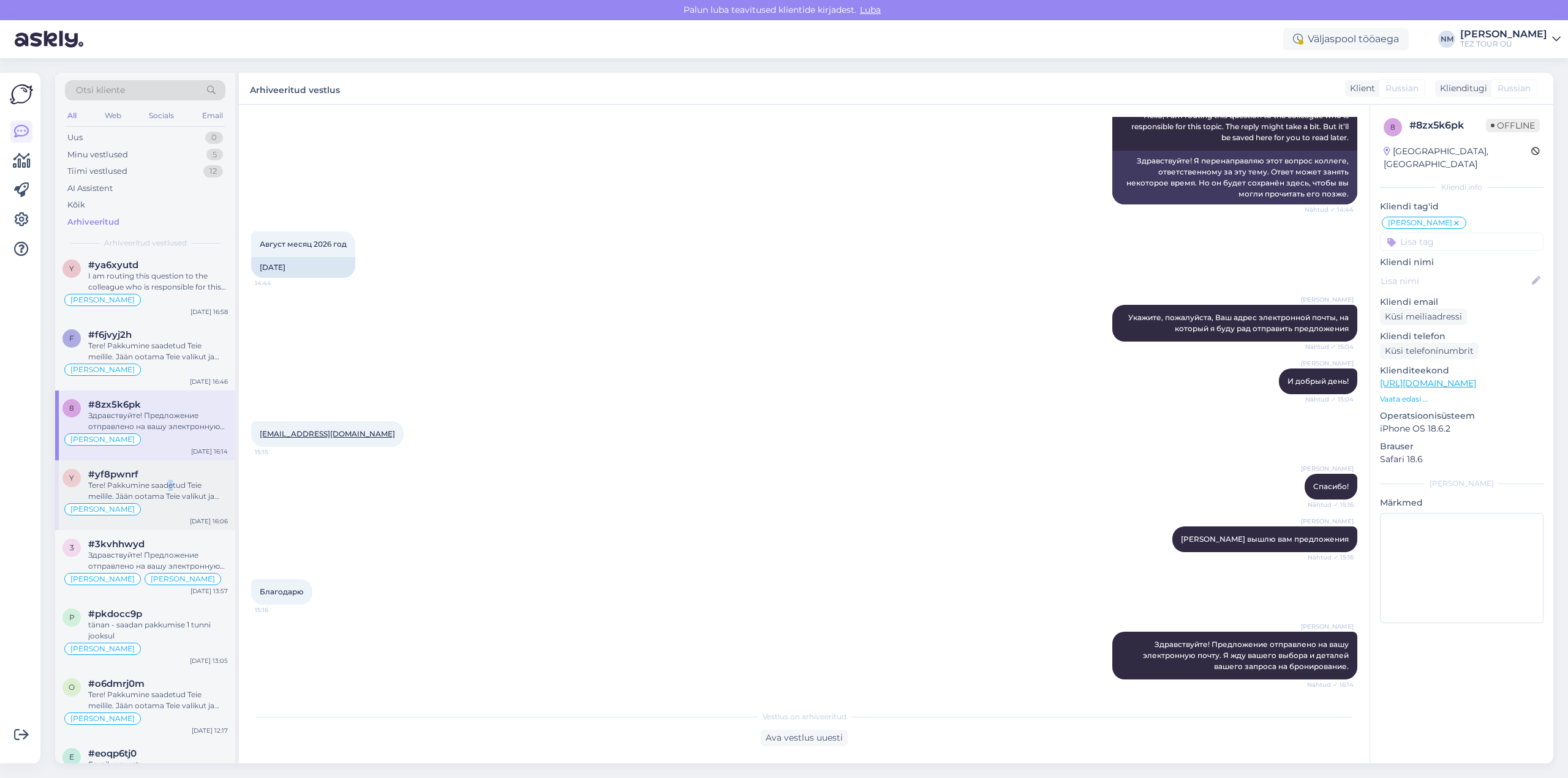
click at [170, 488] on div "Tere! Pakkumine saadetud Teie meilile. Jään ootama Teie valikut ja broneerimiss…" at bounding box center [158, 491] width 140 height 22
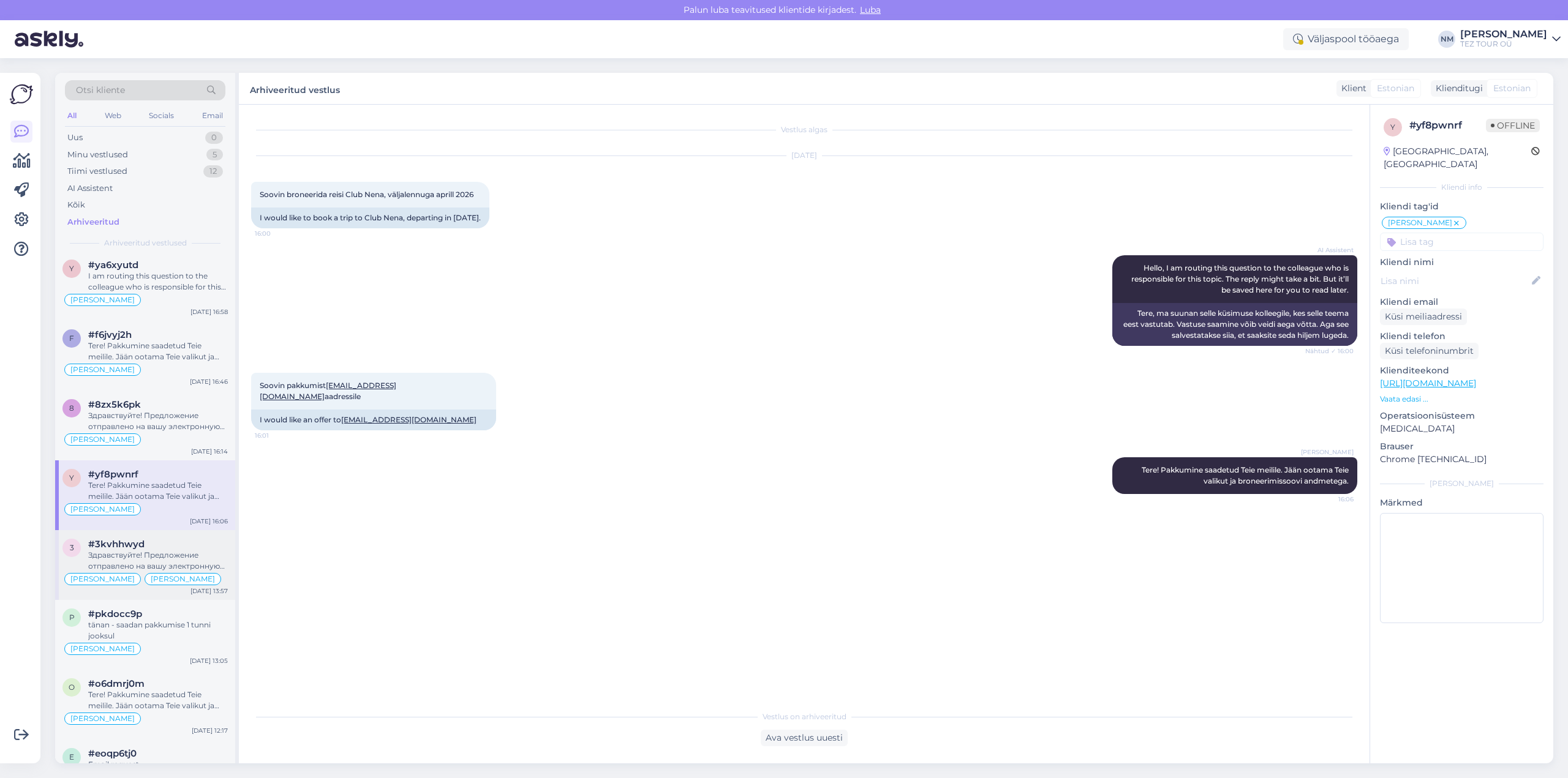
click at [169, 548] on div "#3kvhhwyd" at bounding box center [158, 544] width 140 height 11
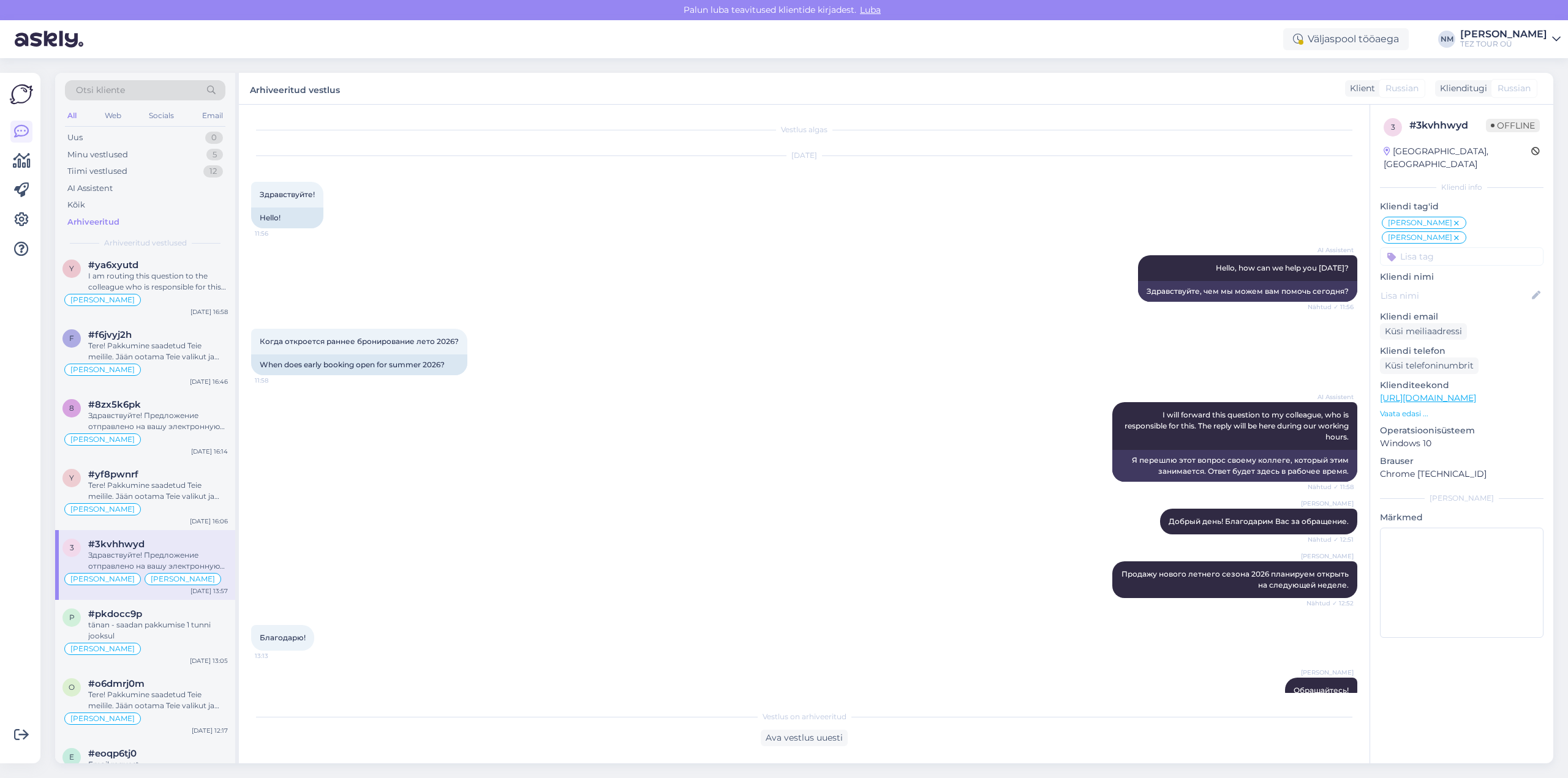
scroll to position [963, 0]
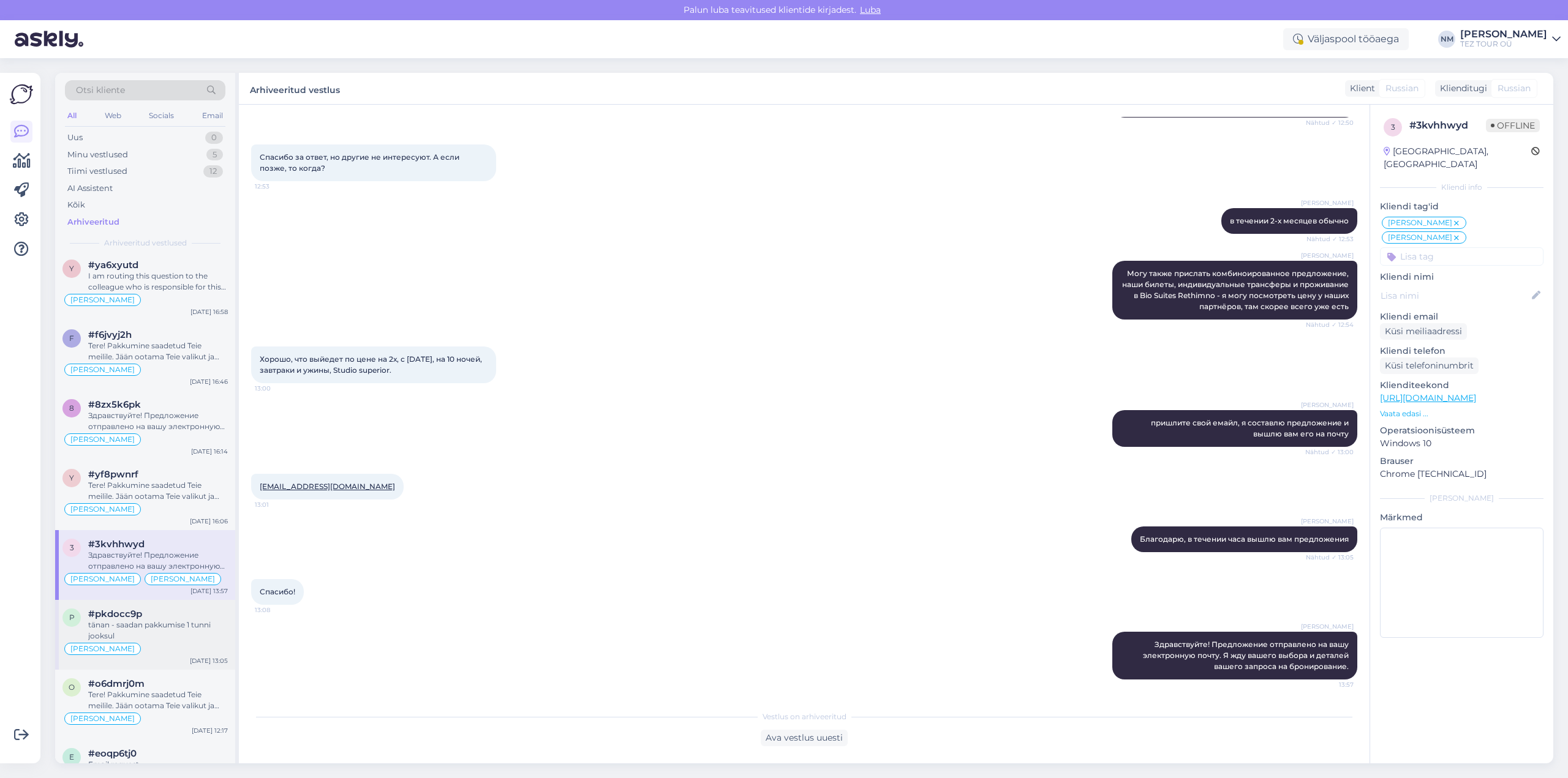
click at [177, 622] on div "tänan - saadan pakkumise 1 tunni jooksul" at bounding box center [158, 630] width 140 height 22
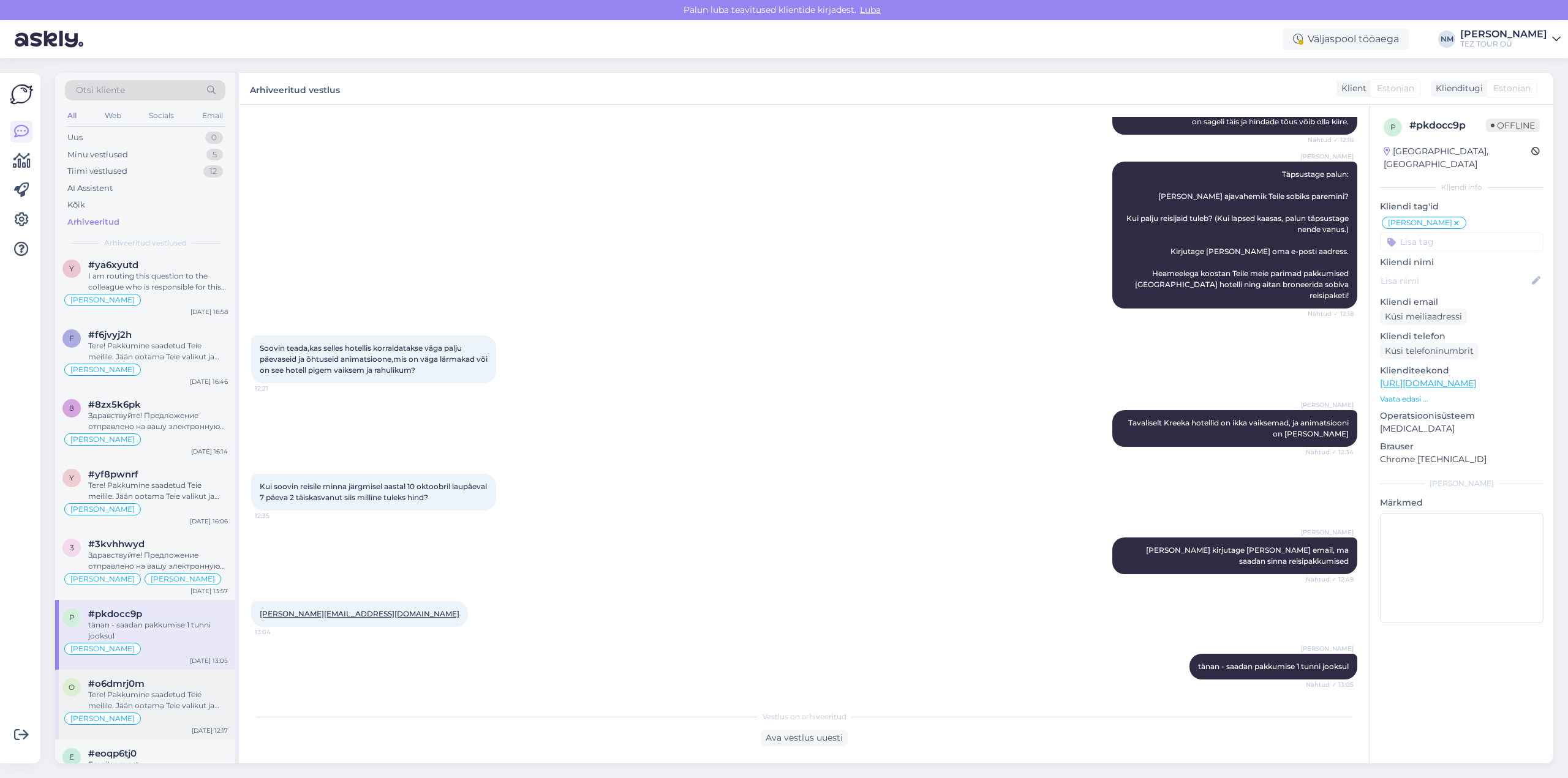
click at [169, 697] on div "Tere! Pakkumine saadetud Teie meilile. Jään ootama Teie valikut ja broneerimiss…" at bounding box center [158, 700] width 140 height 22
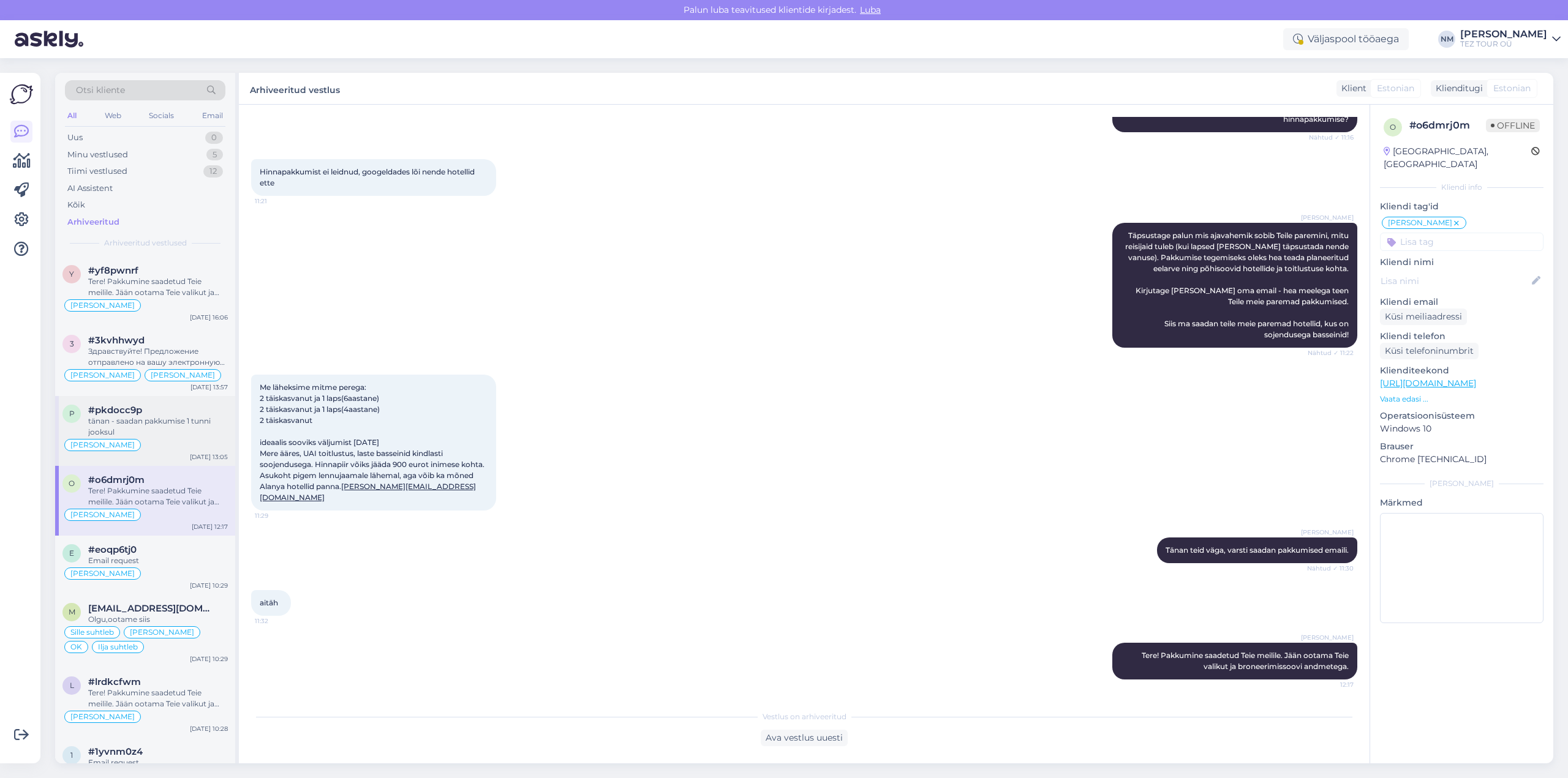
scroll to position [2572, 0]
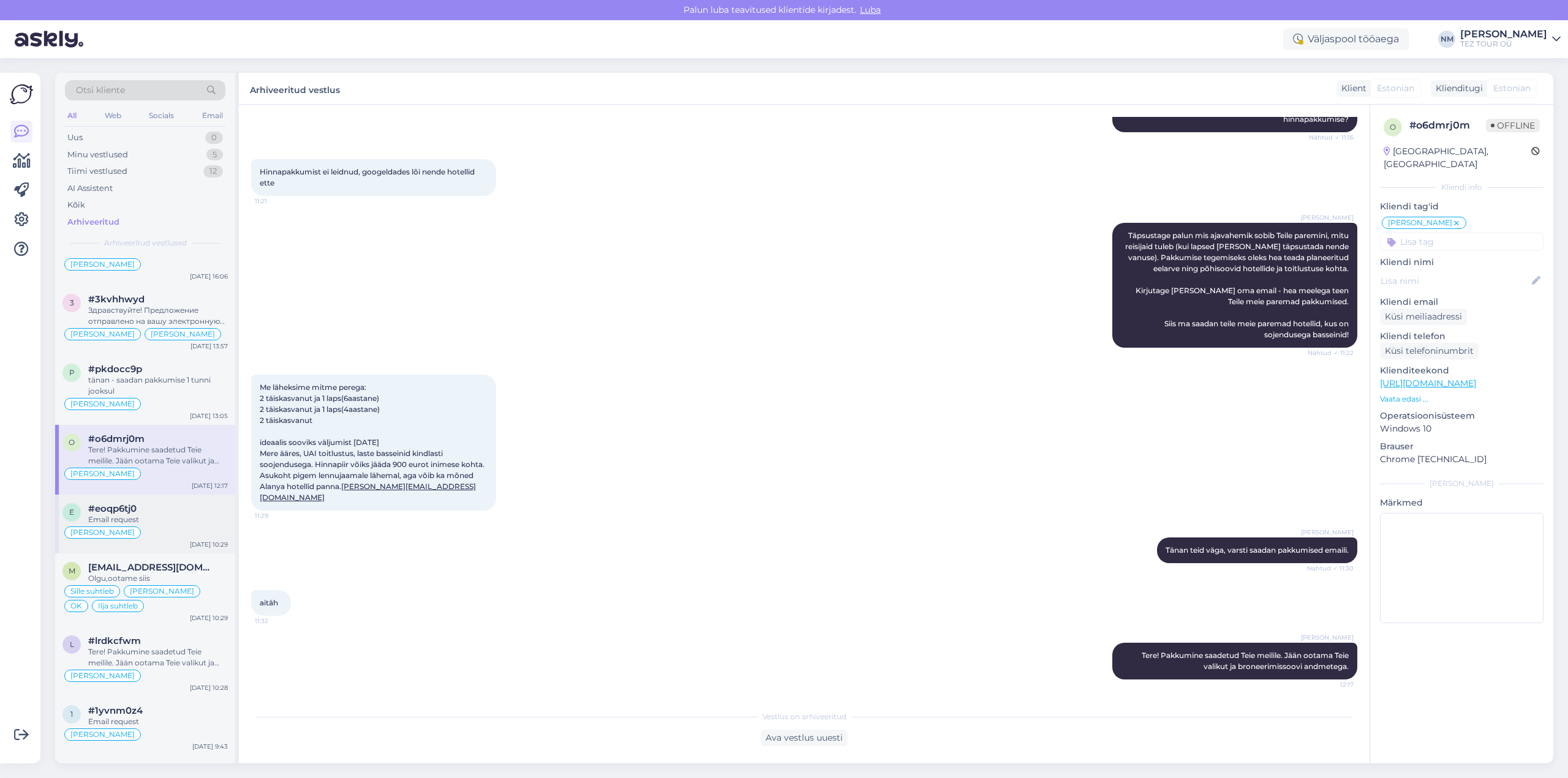
click at [185, 517] on div "Email request" at bounding box center [158, 519] width 140 height 11
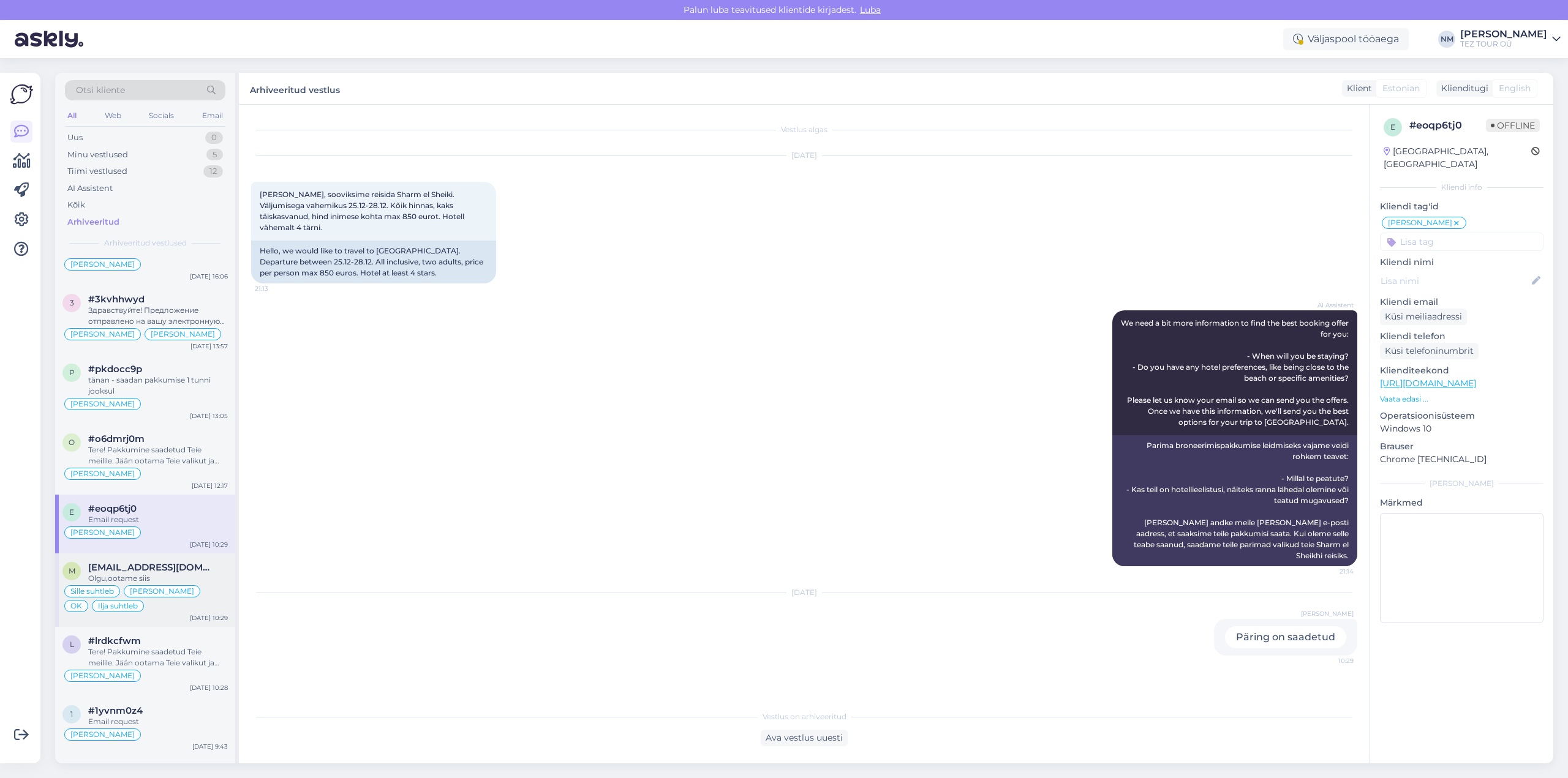
click at [199, 574] on div "Olgu,ootame siis" at bounding box center [158, 578] width 140 height 11
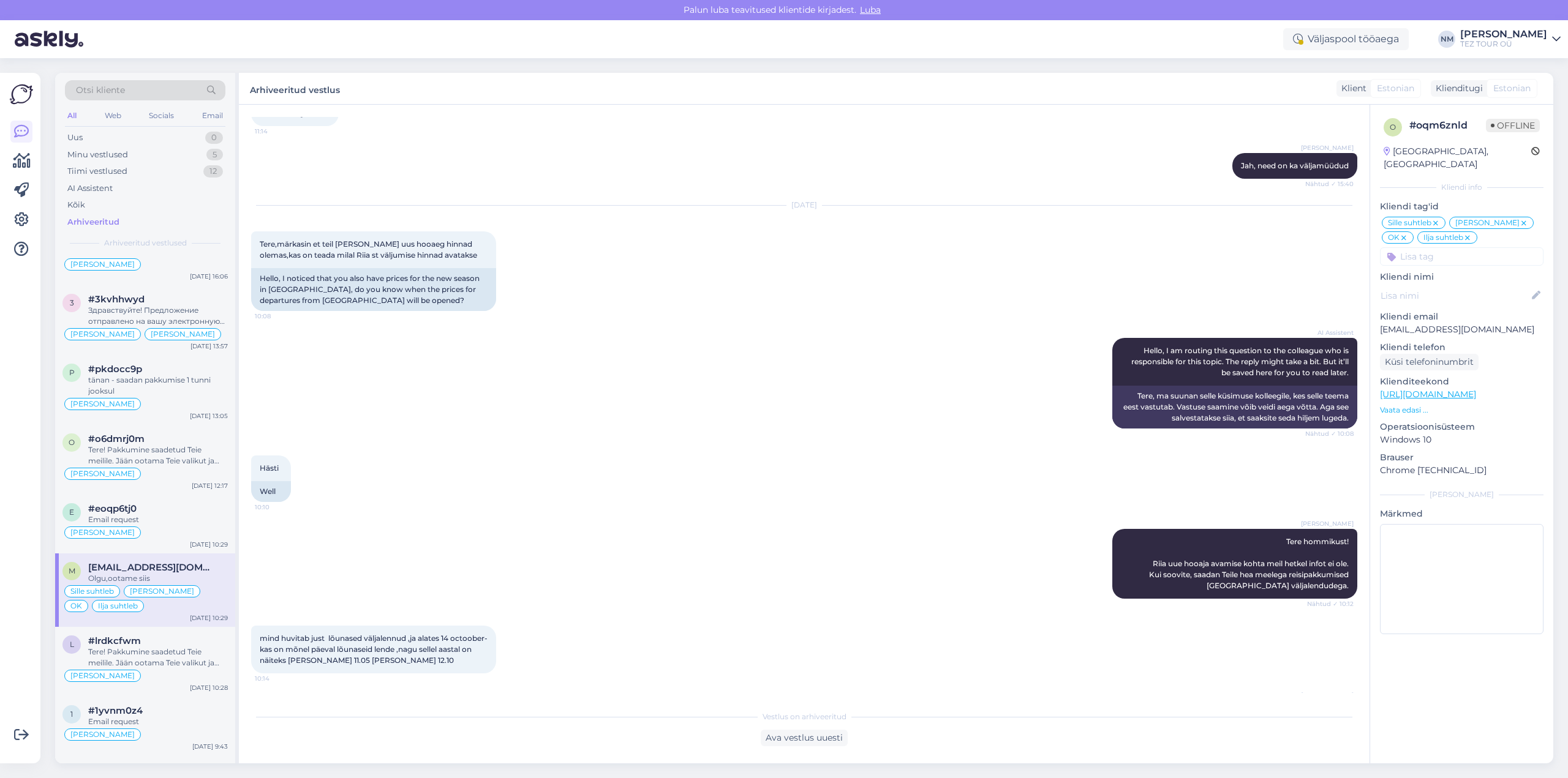
scroll to position [6476, 0]
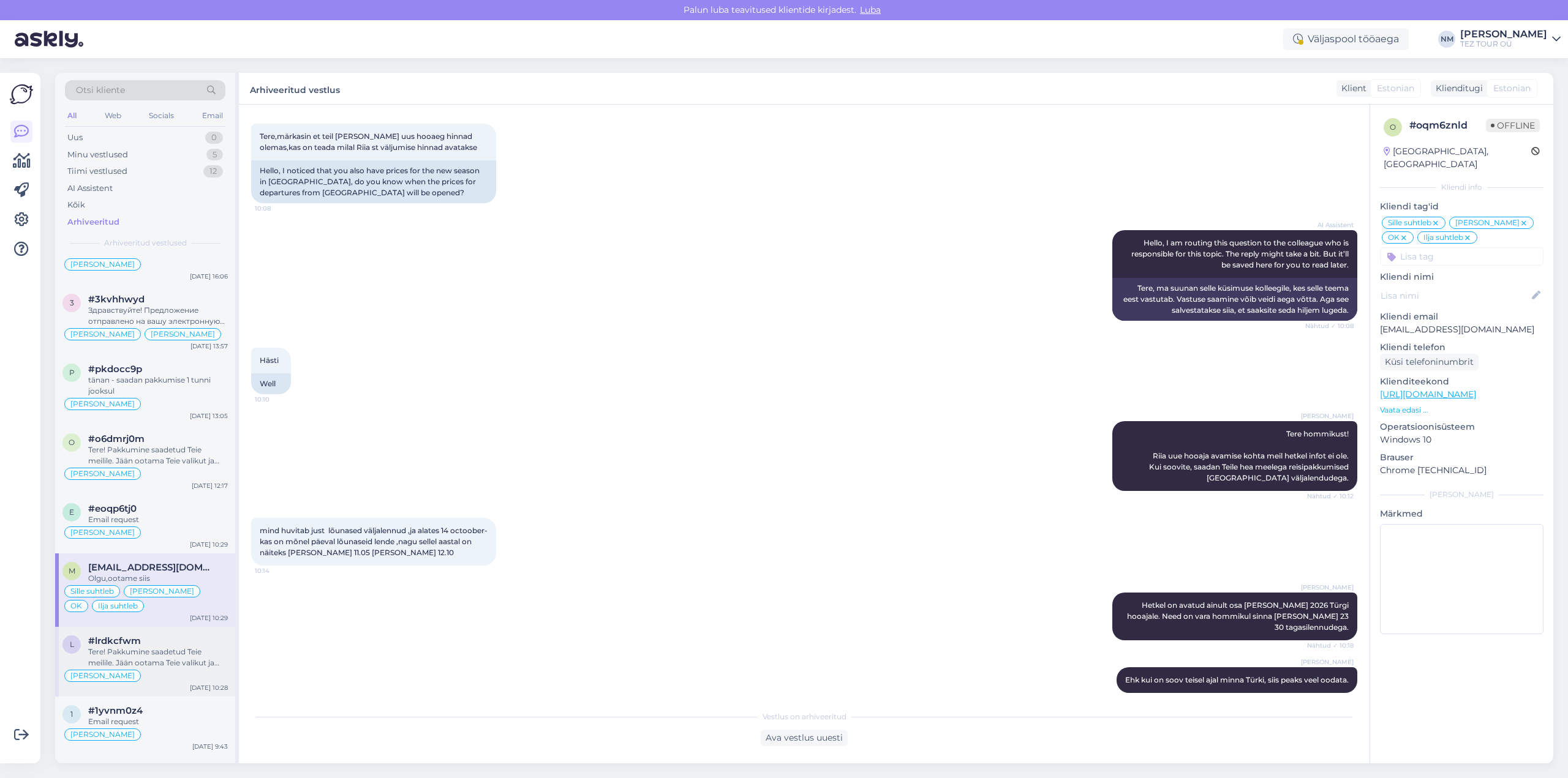
click at [191, 656] on div "Tere! Pakkumine saadetud Teie meilile. Jään ootama Teie valikut ja broneerimiss…" at bounding box center [158, 657] width 140 height 22
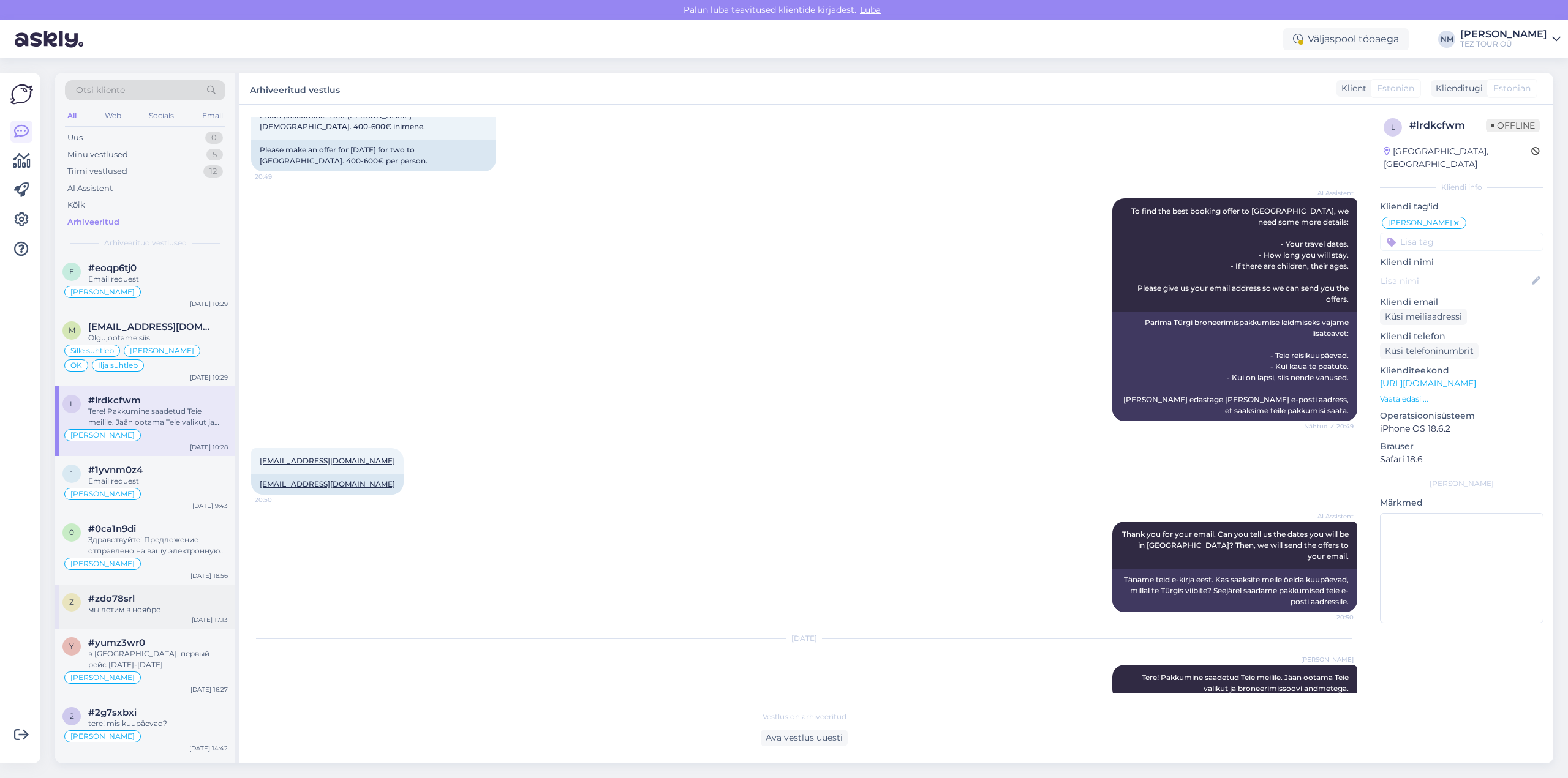
scroll to position [2817, 0]
click at [181, 474] on div "Email request" at bounding box center [158, 476] width 140 height 11
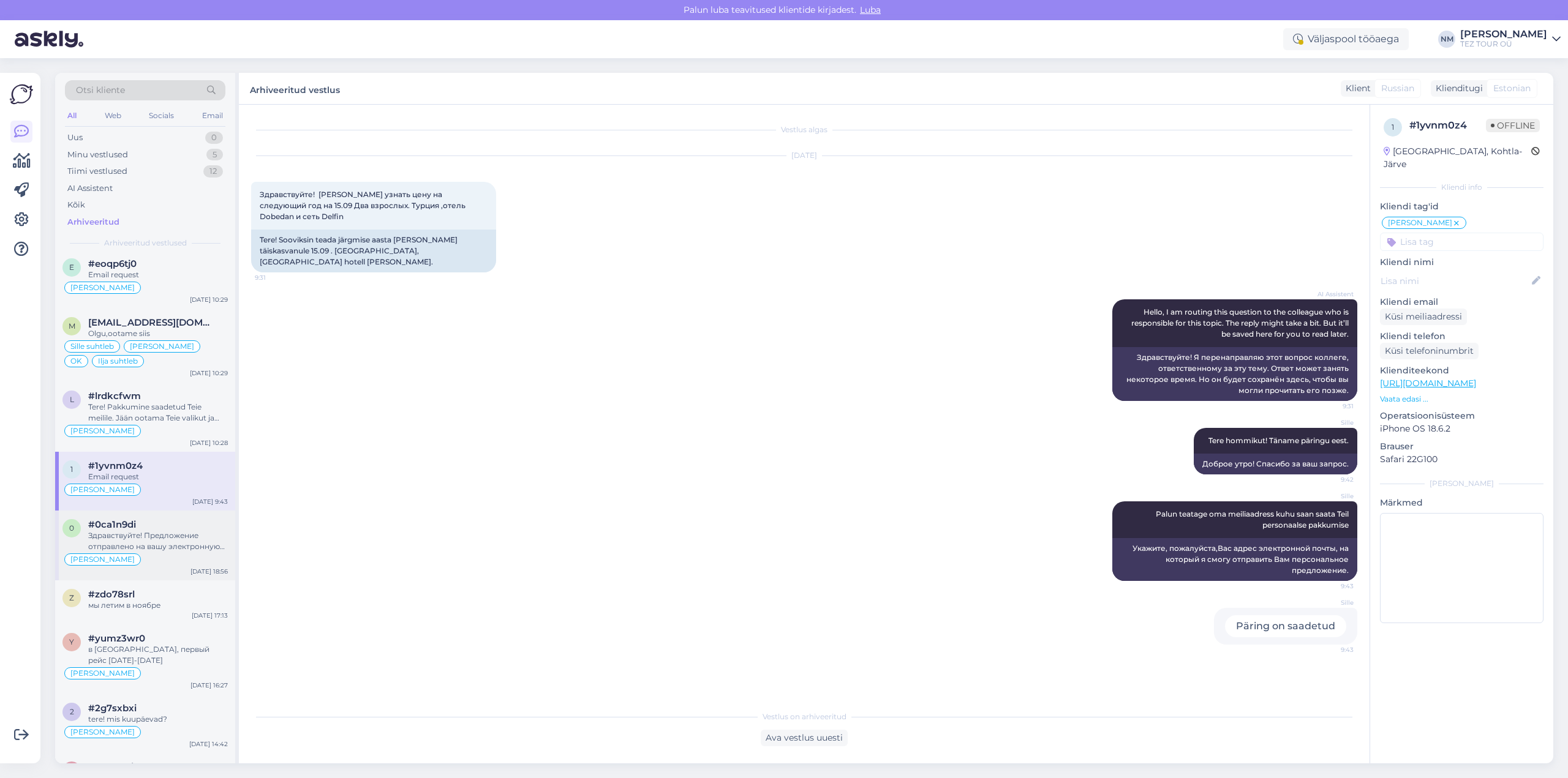
click at [184, 533] on div "Здравствуйте! Предложение отправлено на вашу электронную почту. Я жду вашего вы…" at bounding box center [158, 541] width 140 height 22
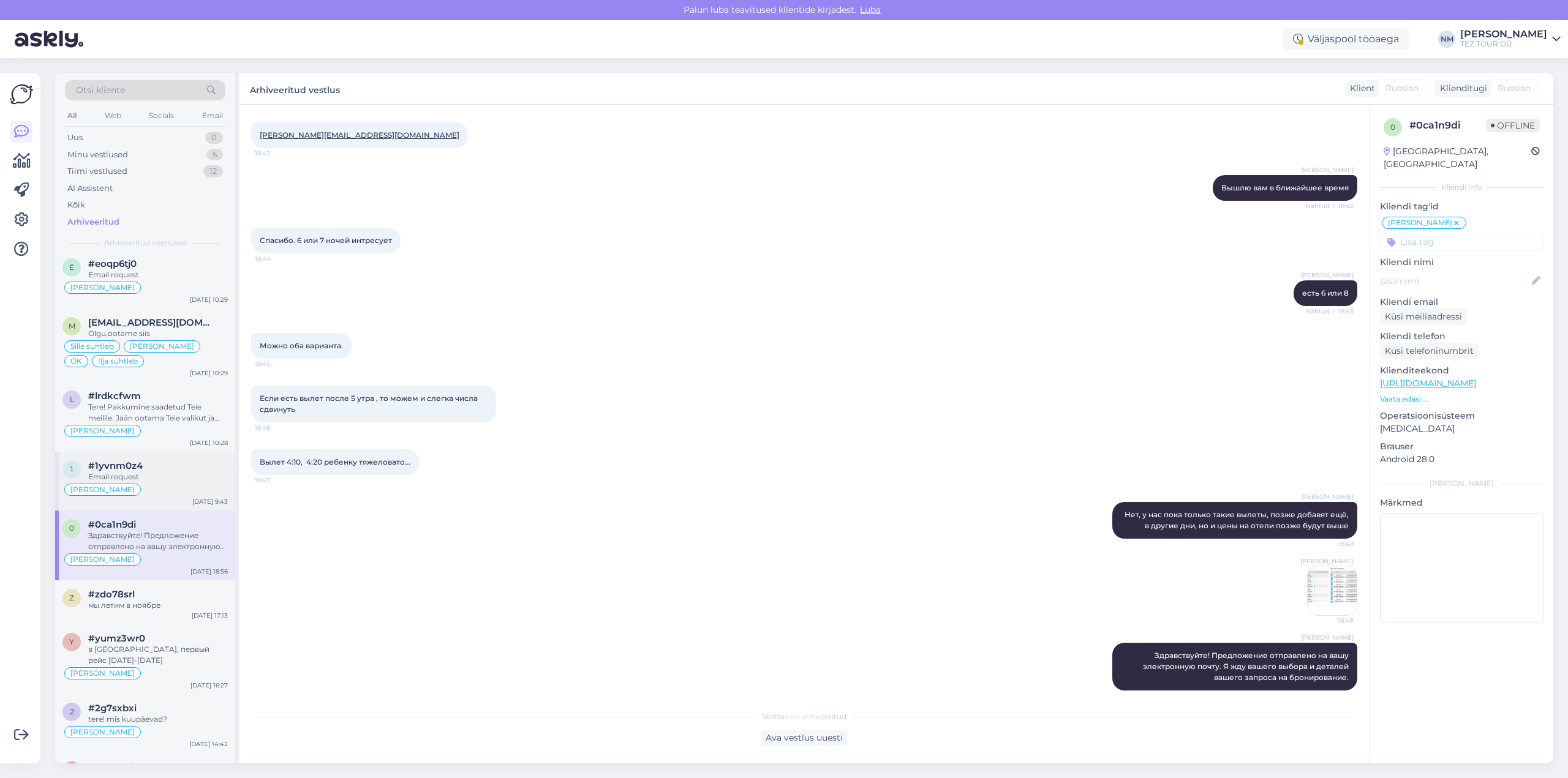
click at [139, 470] on span "#1yvnm0z4" at bounding box center [116, 466] width 54 height 11
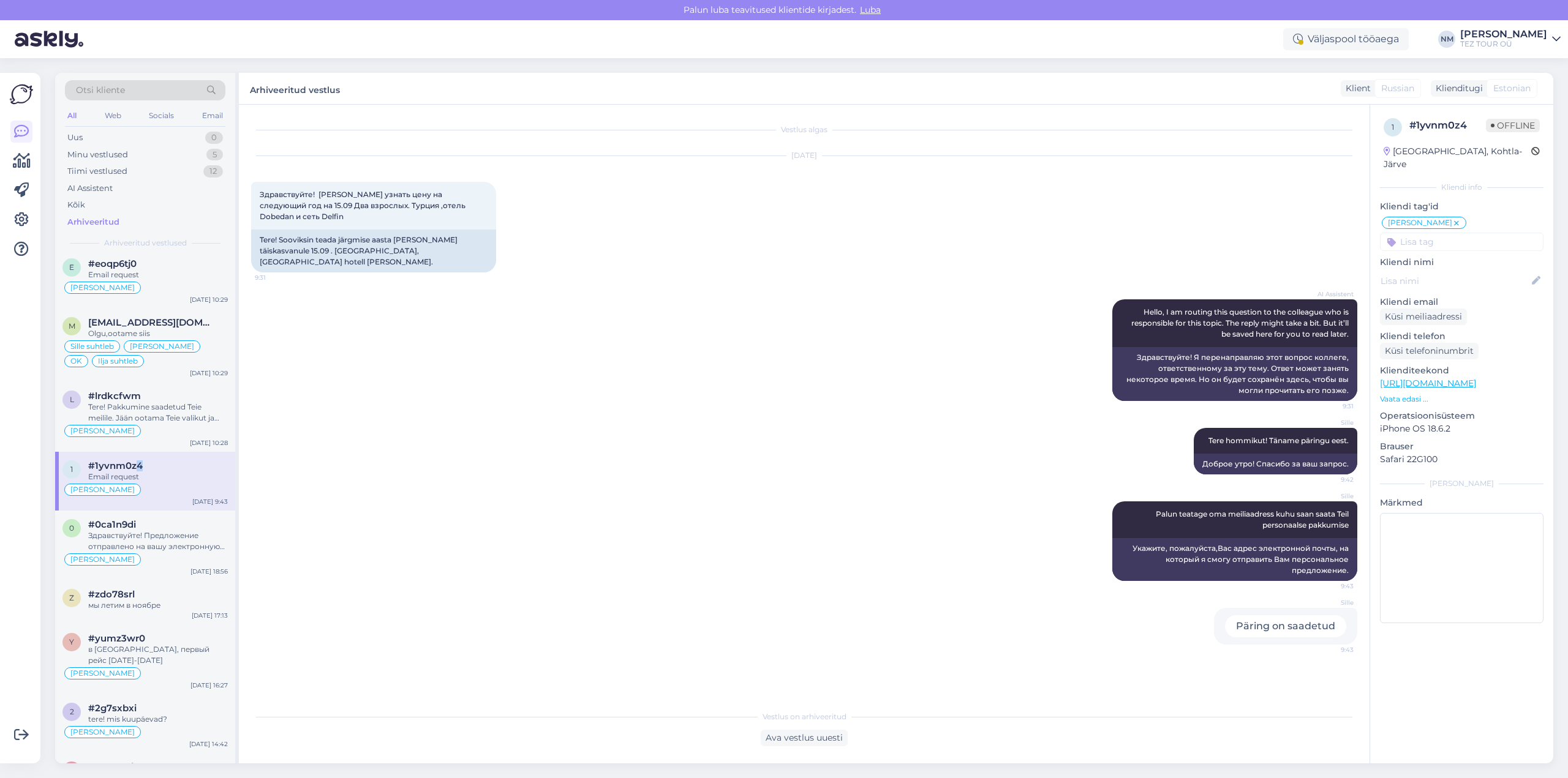
scroll to position [0, 0]
click at [172, 419] on div "Tere! Pakkumine saadetud Teie meilile. Jään ootama Teie valikut ja broneerimiss…" at bounding box center [158, 413] width 140 height 22
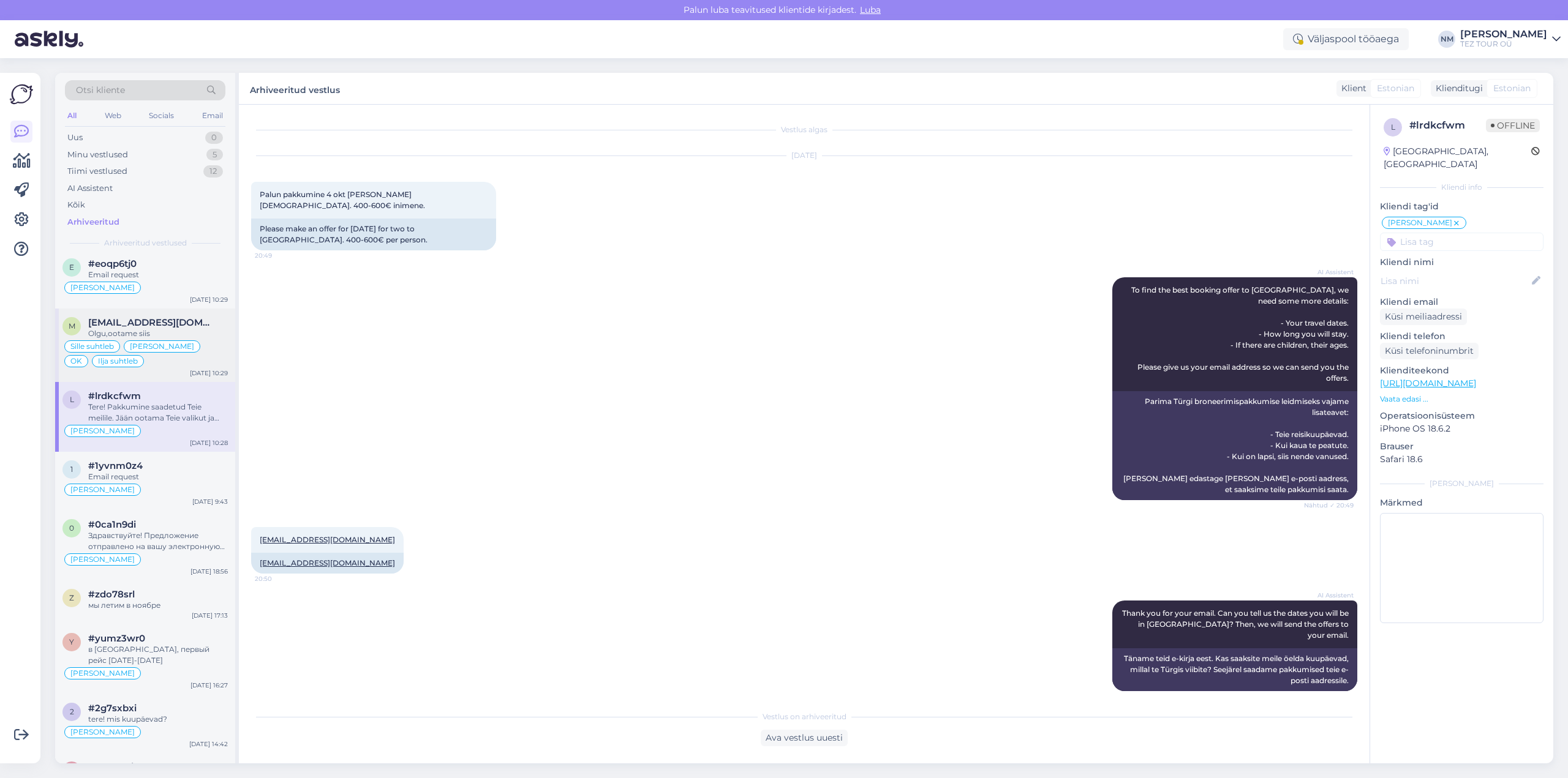
click at [163, 326] on span "[EMAIL_ADDRESS][DOMAIN_NAME]" at bounding box center [152, 322] width 128 height 11
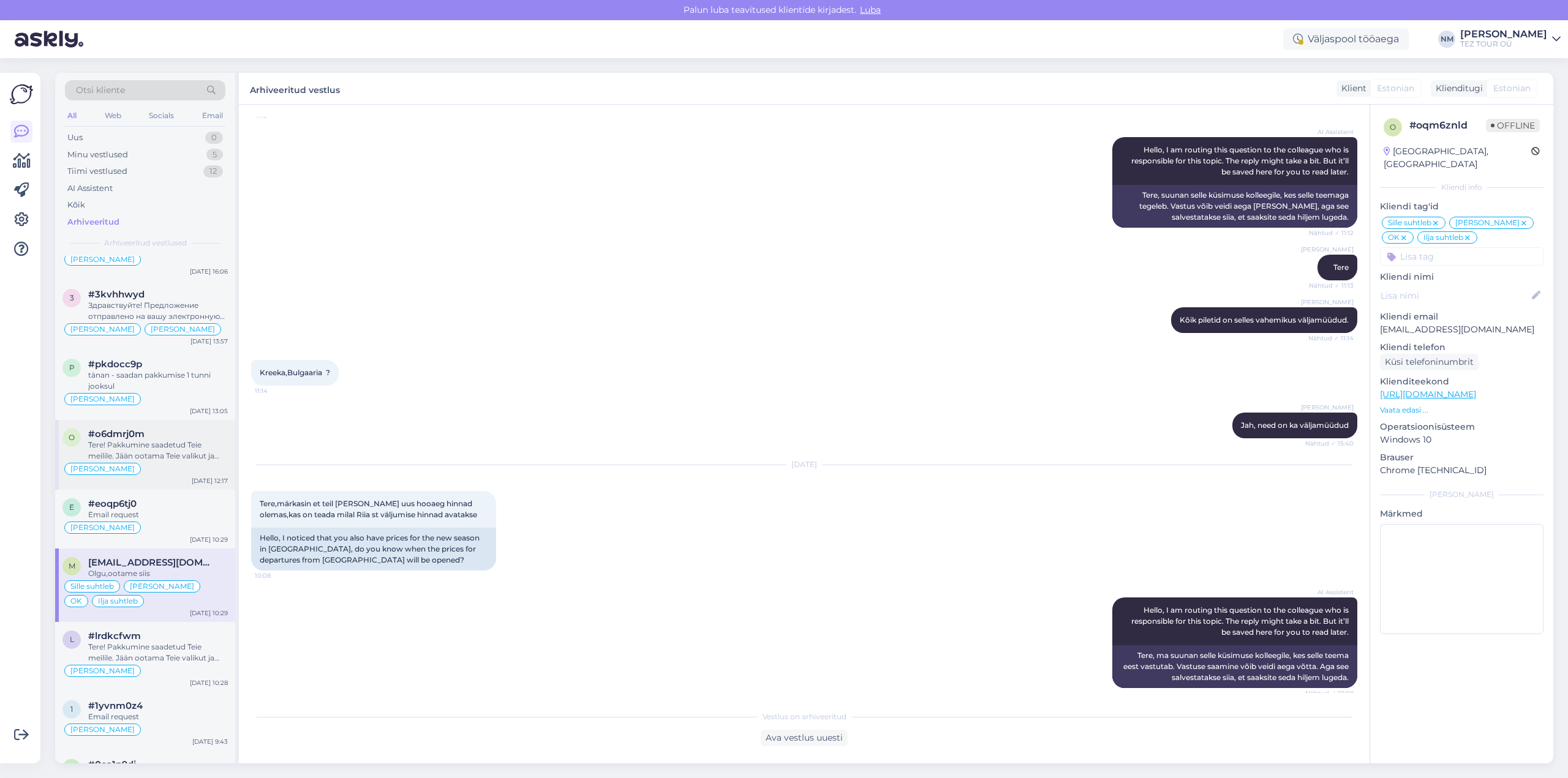
scroll to position [2572, 0]
click at [157, 510] on div "#eoqp6tj0" at bounding box center [158, 509] width 140 height 11
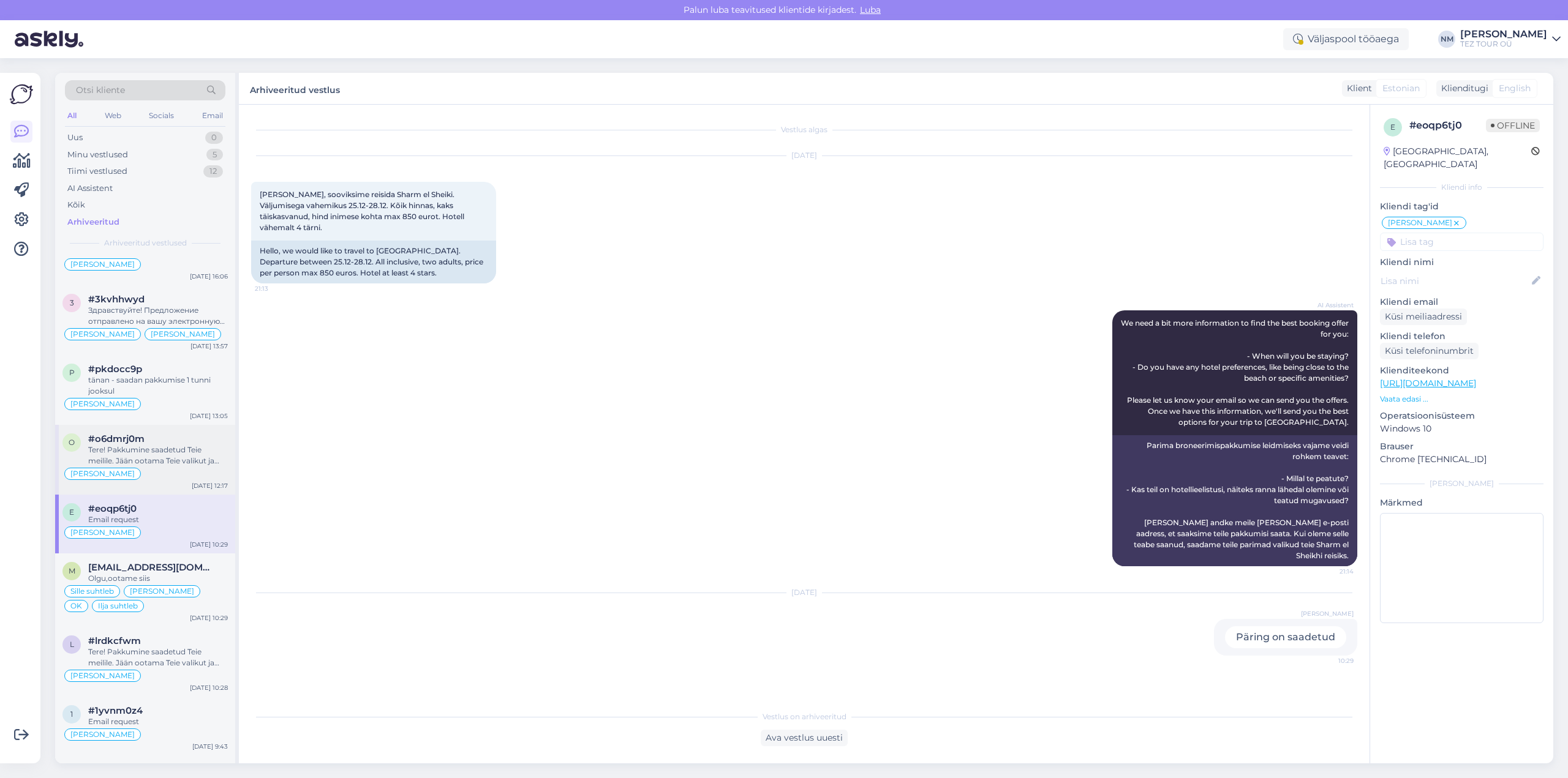
click at [170, 447] on div "Tere! Pakkumine saadetud Teie meilile. Jään ootama Teie valikut ja broneerimiss…" at bounding box center [158, 455] width 140 height 22
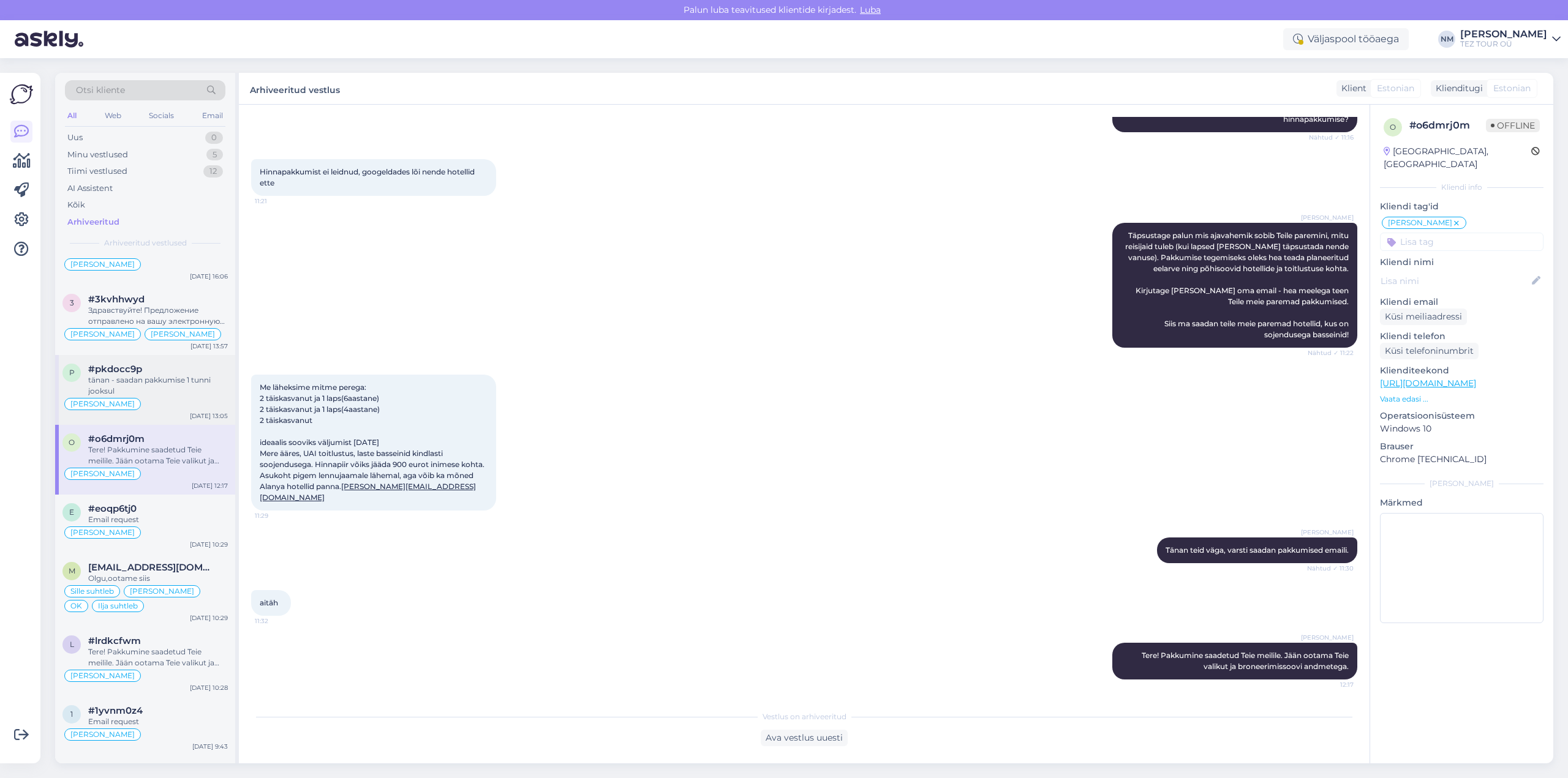
click at [171, 378] on div "tänan - saadan pakkumise 1 tunni jooksul" at bounding box center [158, 386] width 140 height 22
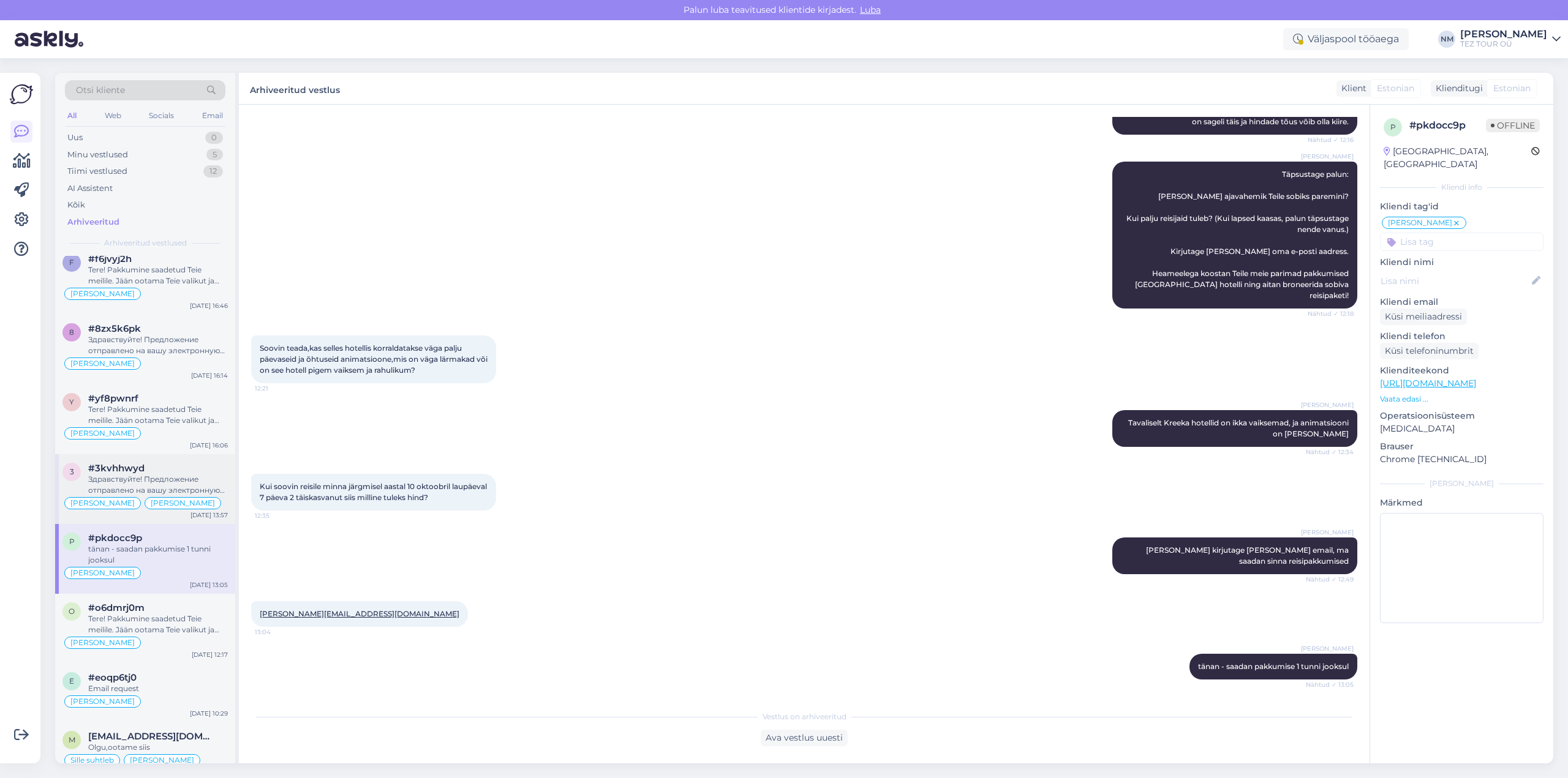
scroll to position [2388, 0]
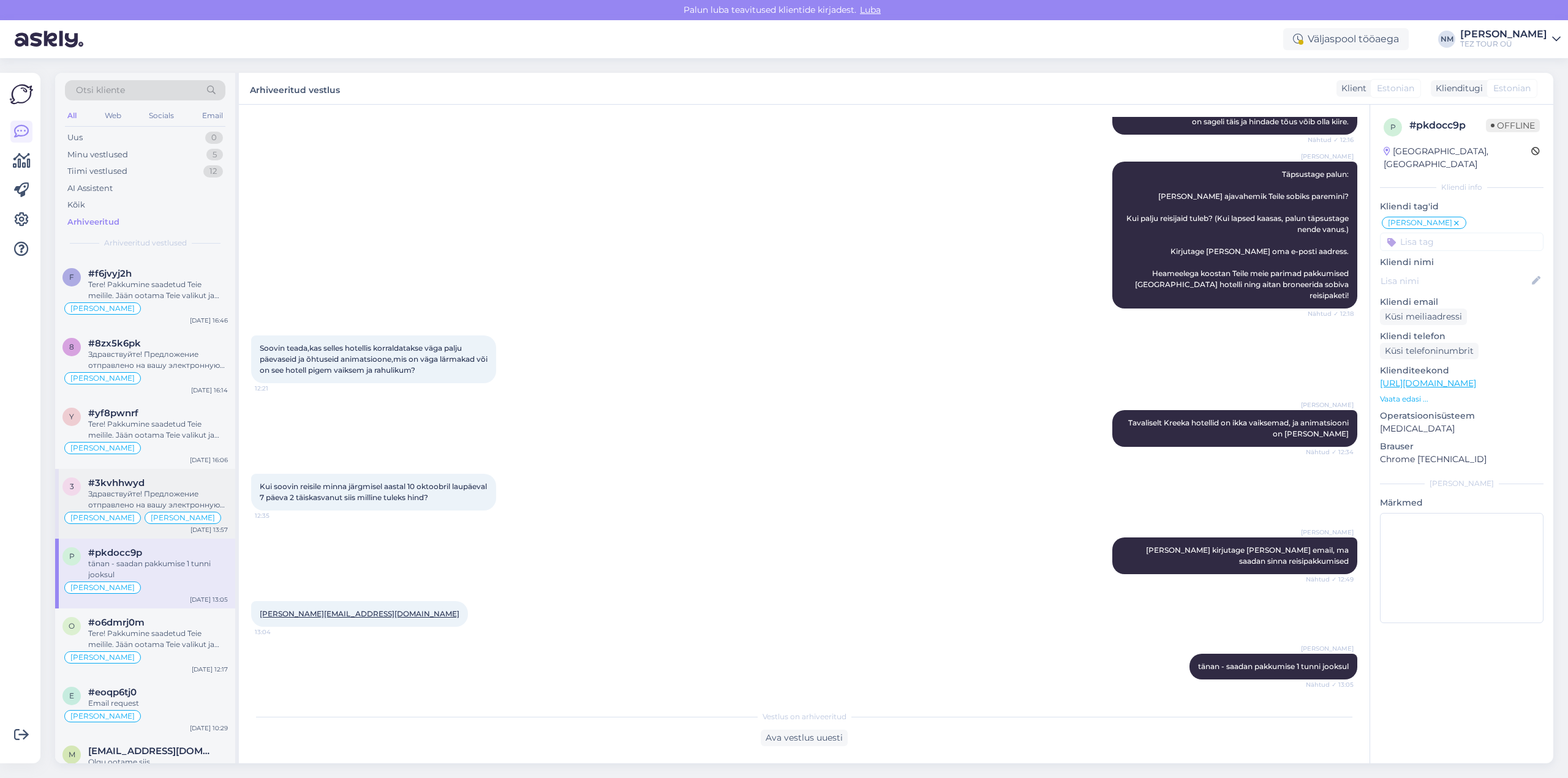
click at [192, 481] on div "#3kvhhwyd" at bounding box center [158, 483] width 140 height 11
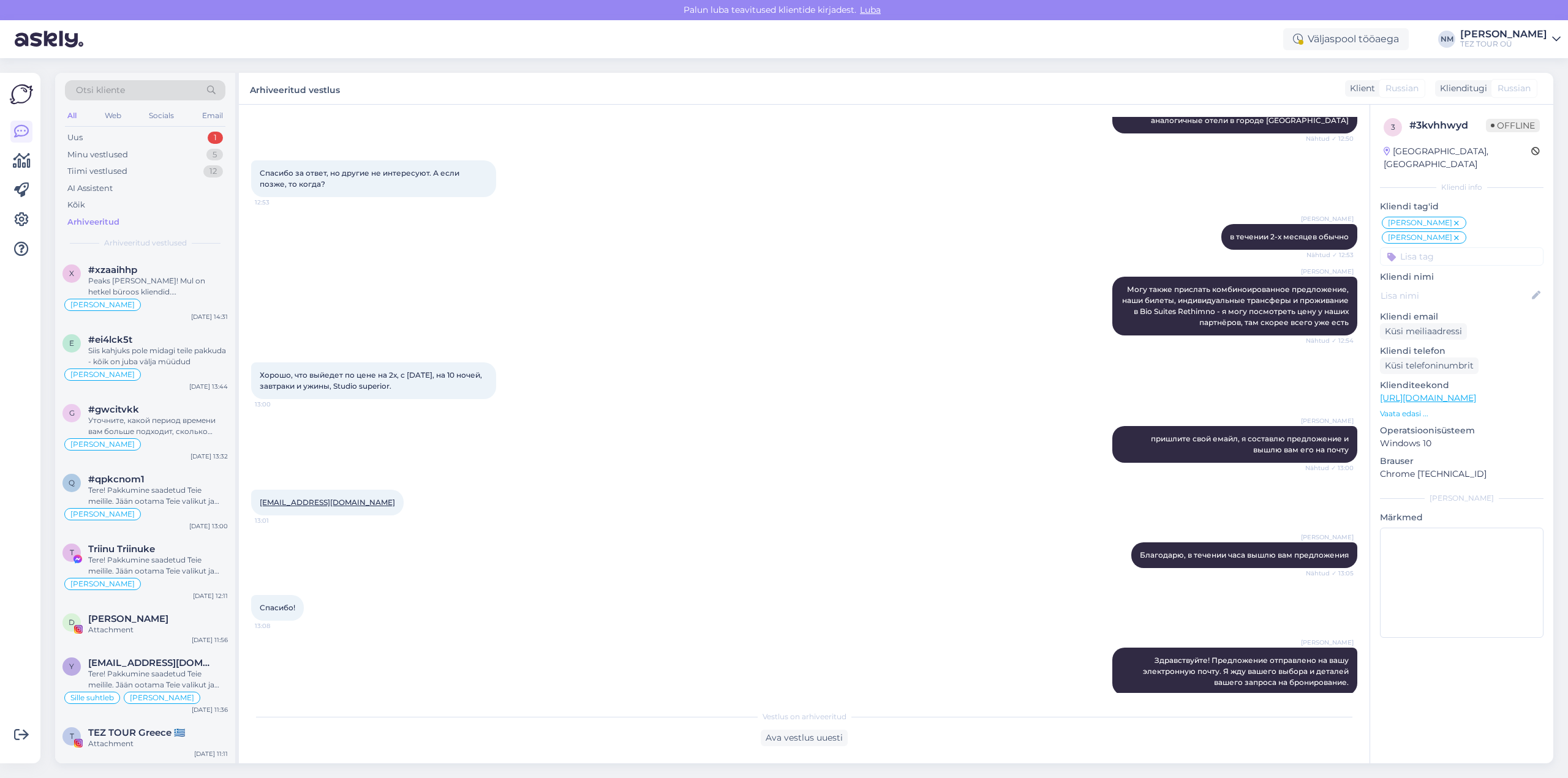
scroll to position [963, 0]
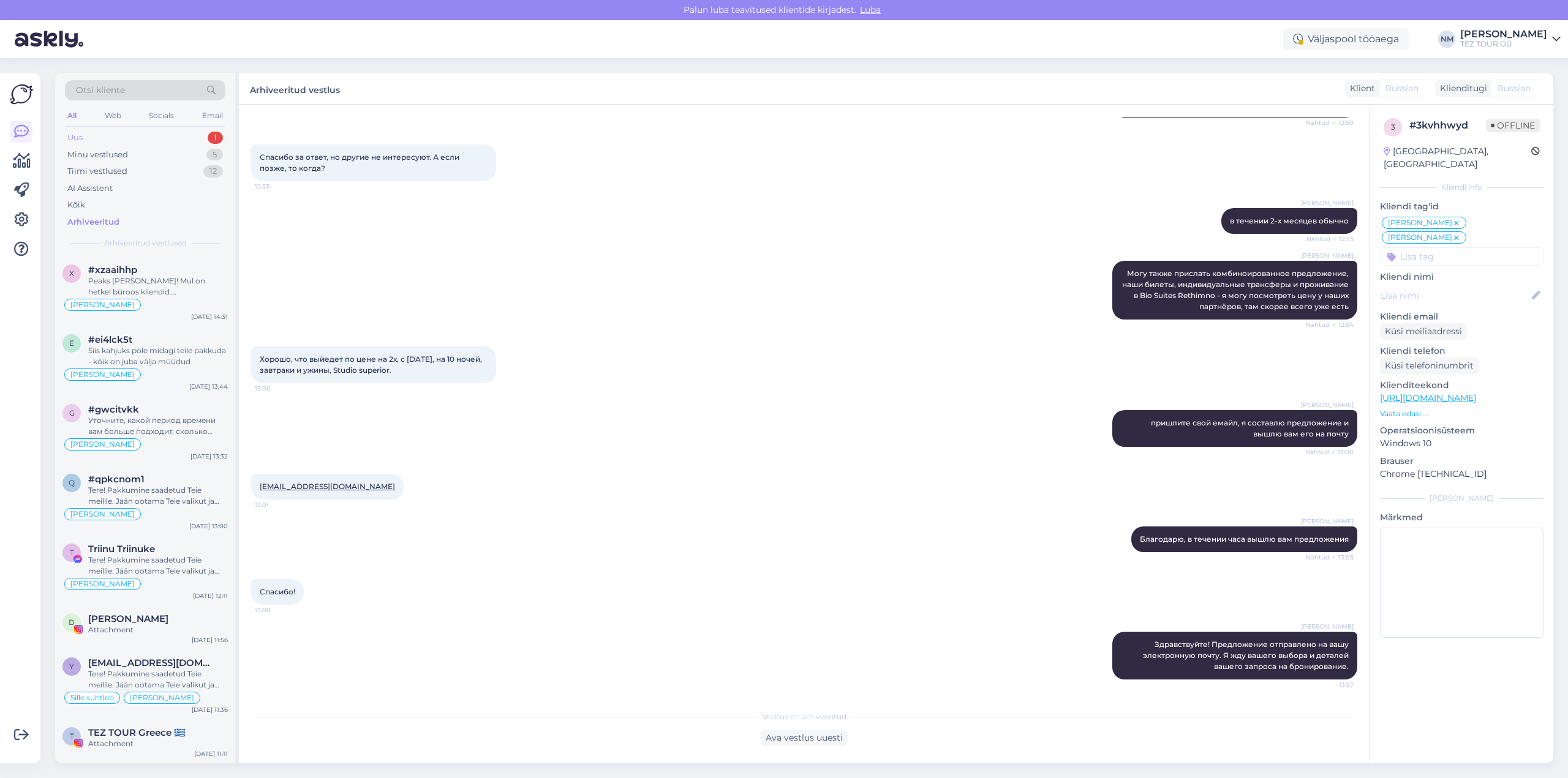
click at [212, 138] on div "1" at bounding box center [215, 138] width 15 height 12
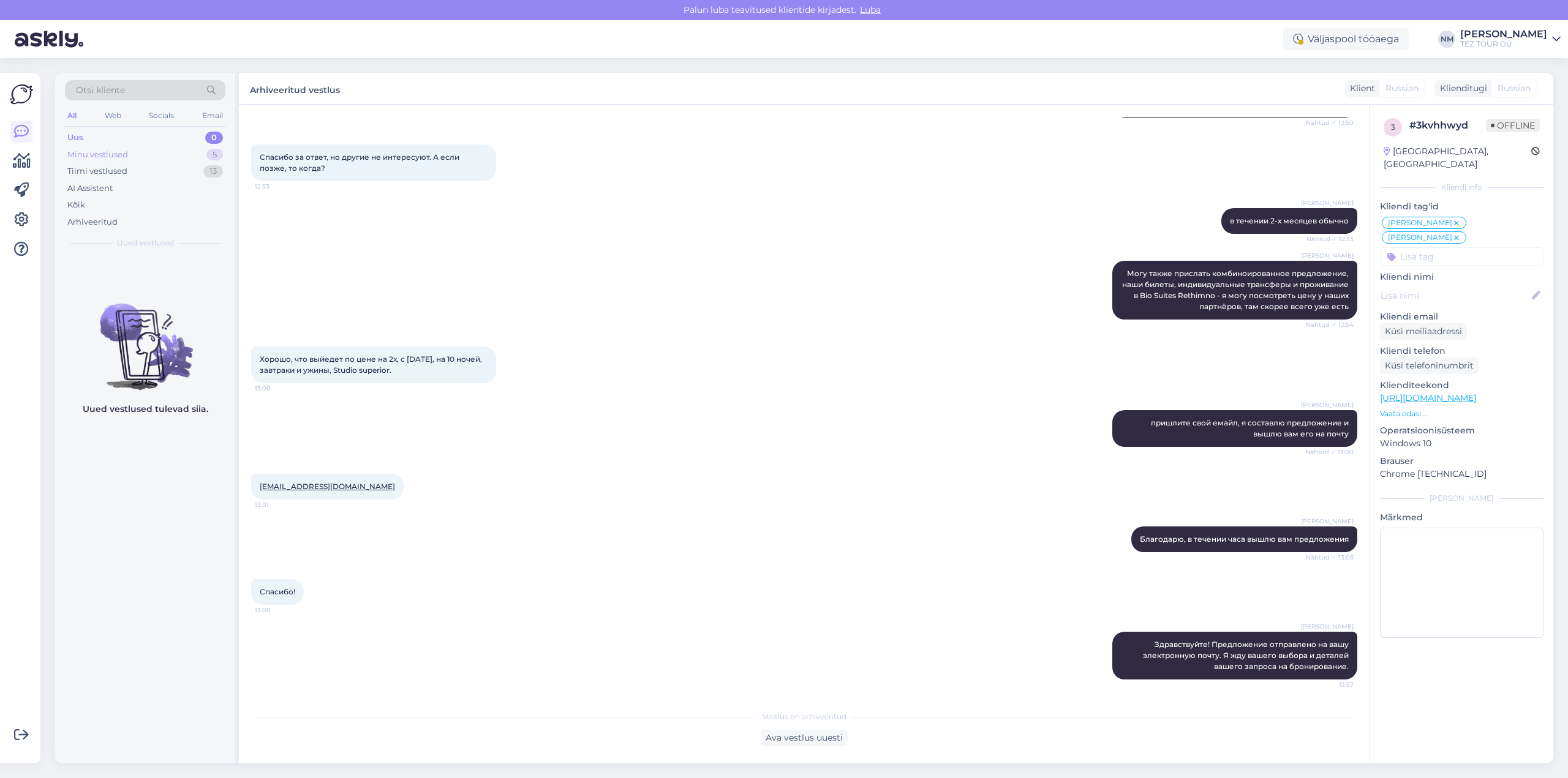
click at [211, 155] on div "5" at bounding box center [215, 155] width 16 height 12
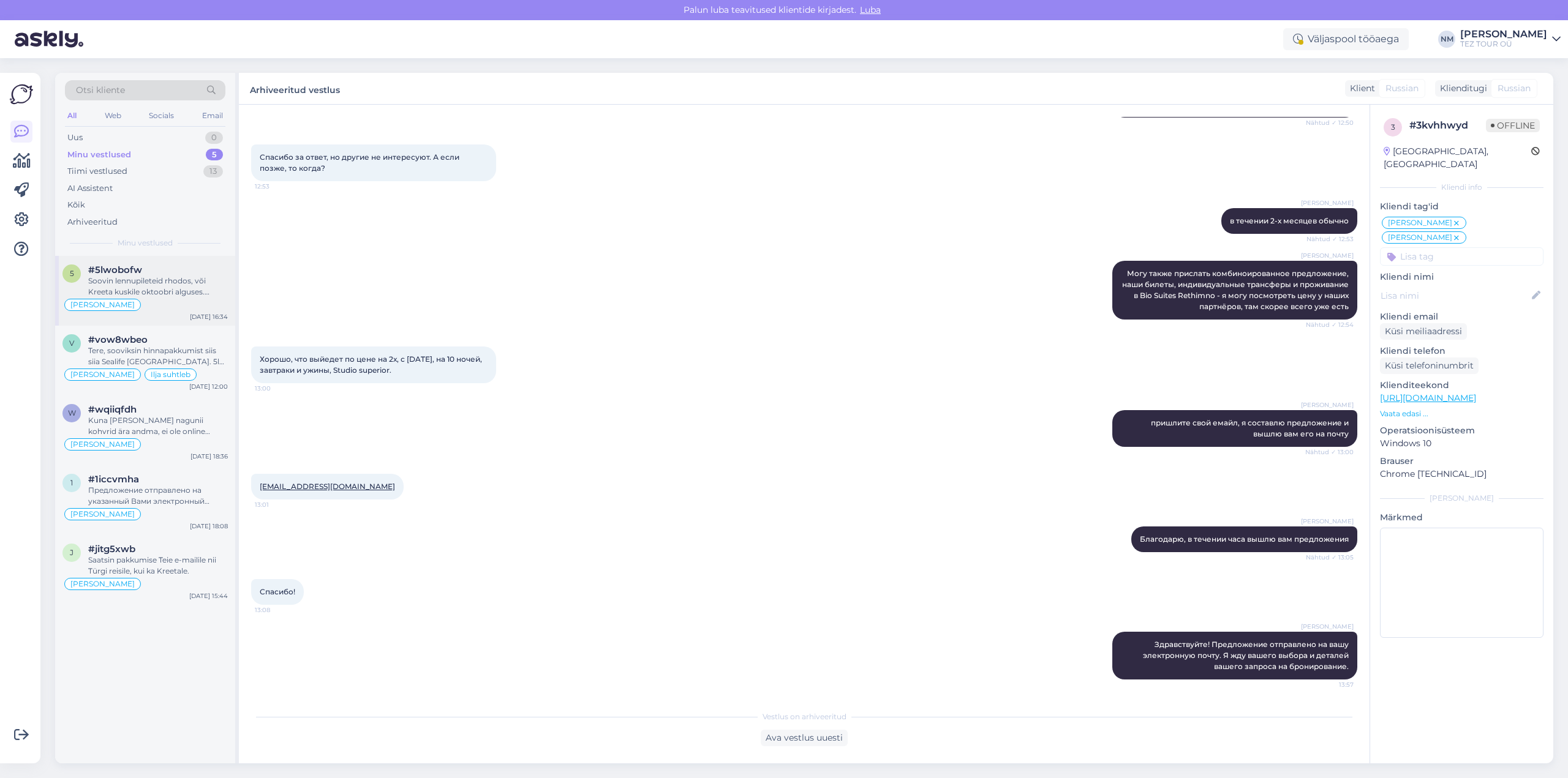
click at [177, 278] on div "Soovin lennupileteid rhodos, või Kreeta kuskile oktoobri alguses. Perele - 2 tä…" at bounding box center [158, 286] width 140 height 22
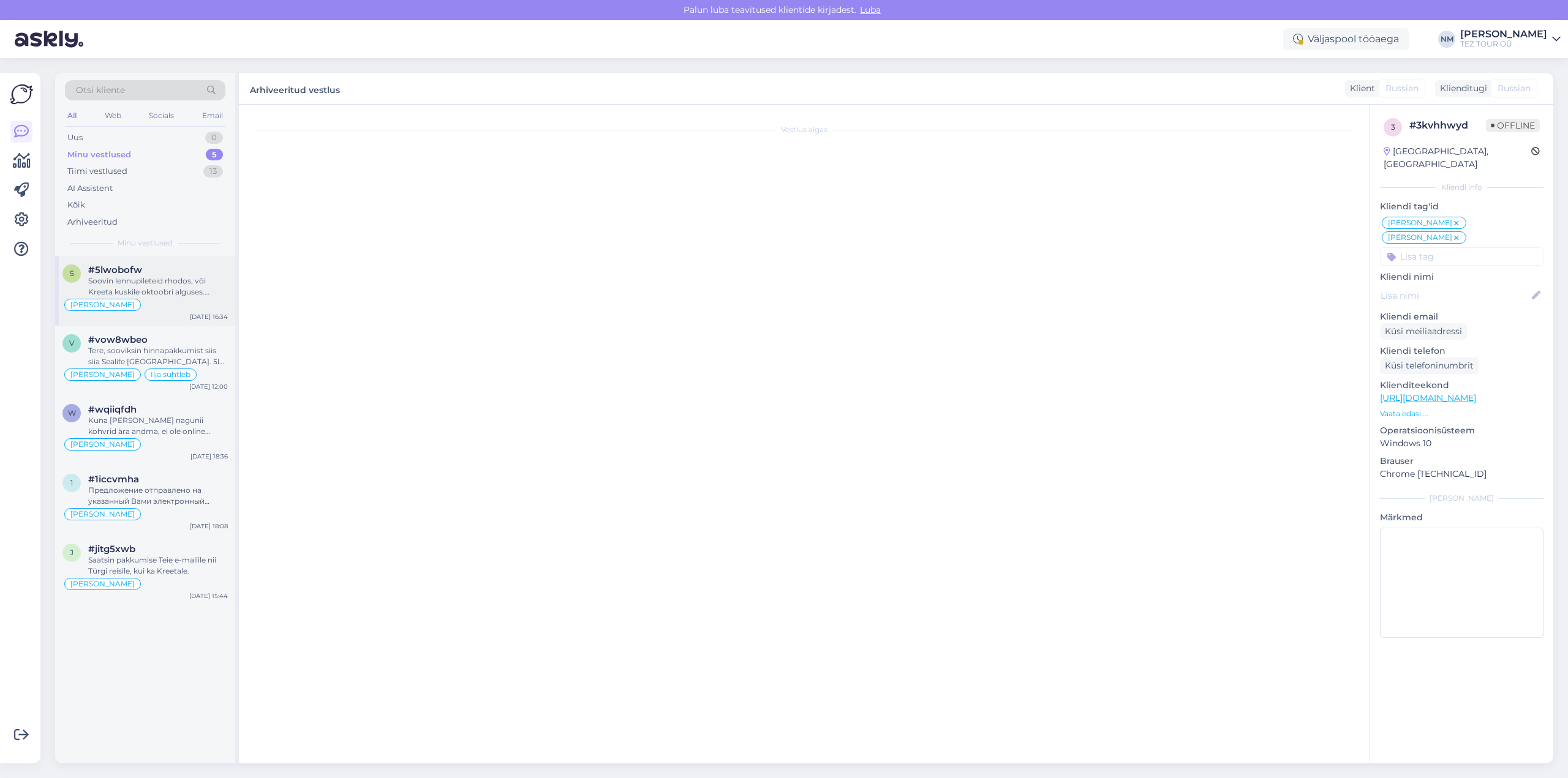
scroll to position [0, 0]
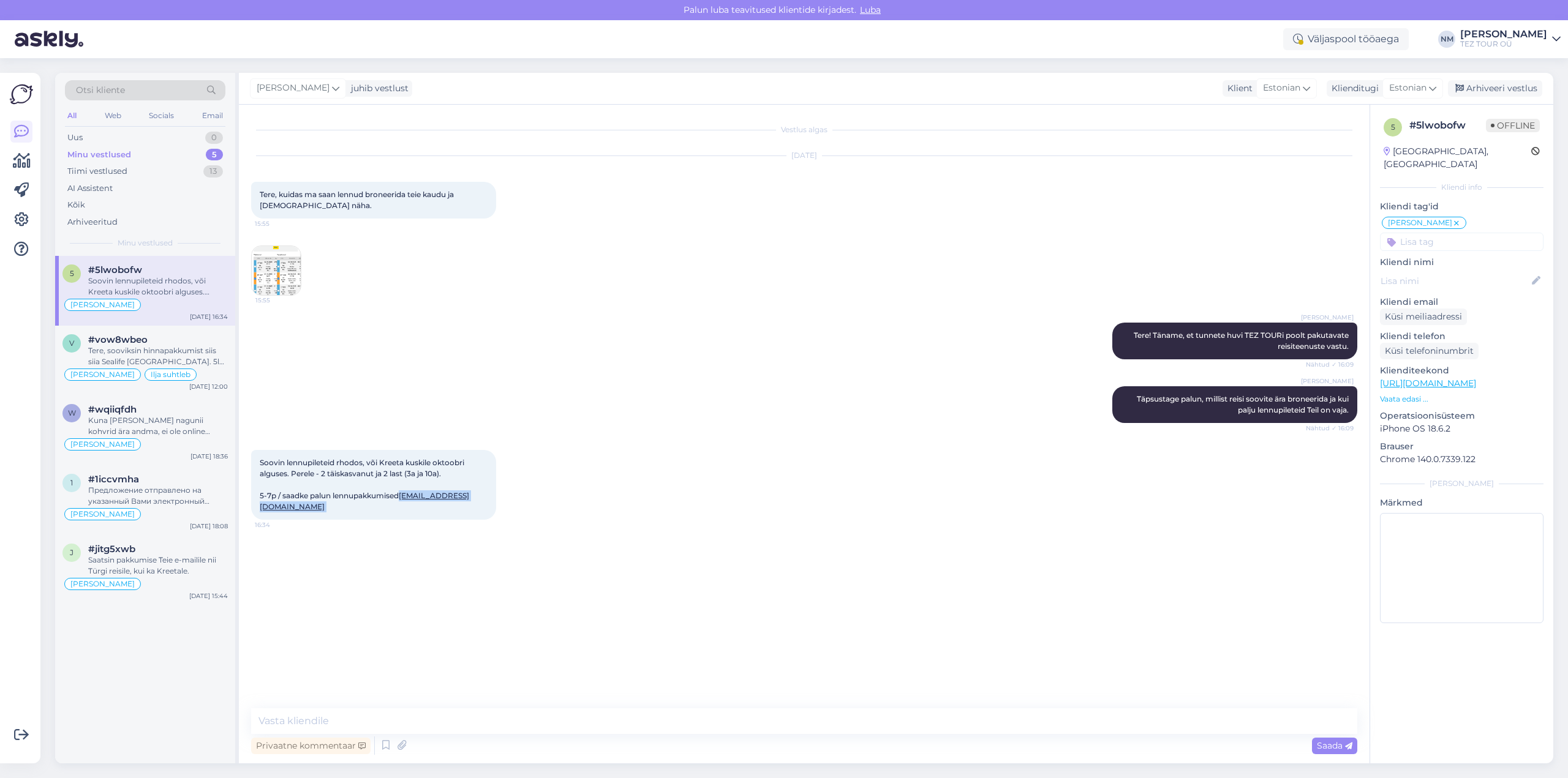
drag, startPoint x: 350, startPoint y: 509, endPoint x: 261, endPoint y: 508, distance: 89.0
click at [261, 508] on div "Soovin lennupileteid rhodos, või Kreeta kuskile oktoobri alguses. Perele - 2 tä…" at bounding box center [374, 485] width 245 height 70
copy span "[EMAIL_ADDRESS][DOMAIN_NAME]"
click at [288, 715] on textarea at bounding box center [804, 721] width 1107 height 26
type textarea "T"
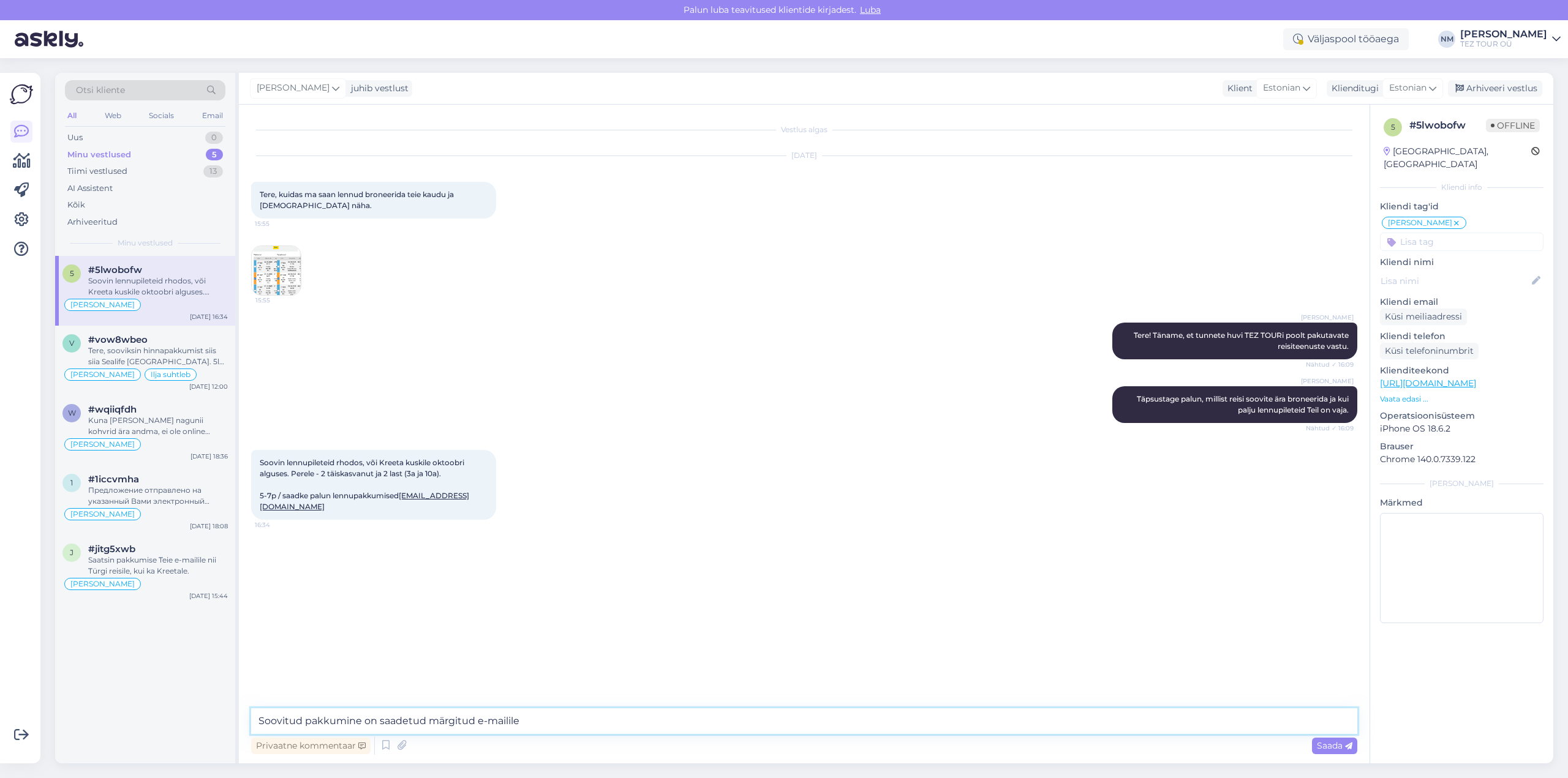
type textarea "Soovitud pakkumine on saadetud märgitud e-mailile."
click at [216, 153] on div "5" at bounding box center [214, 155] width 17 height 12
